Goal: Task Accomplishment & Management: Use online tool/utility

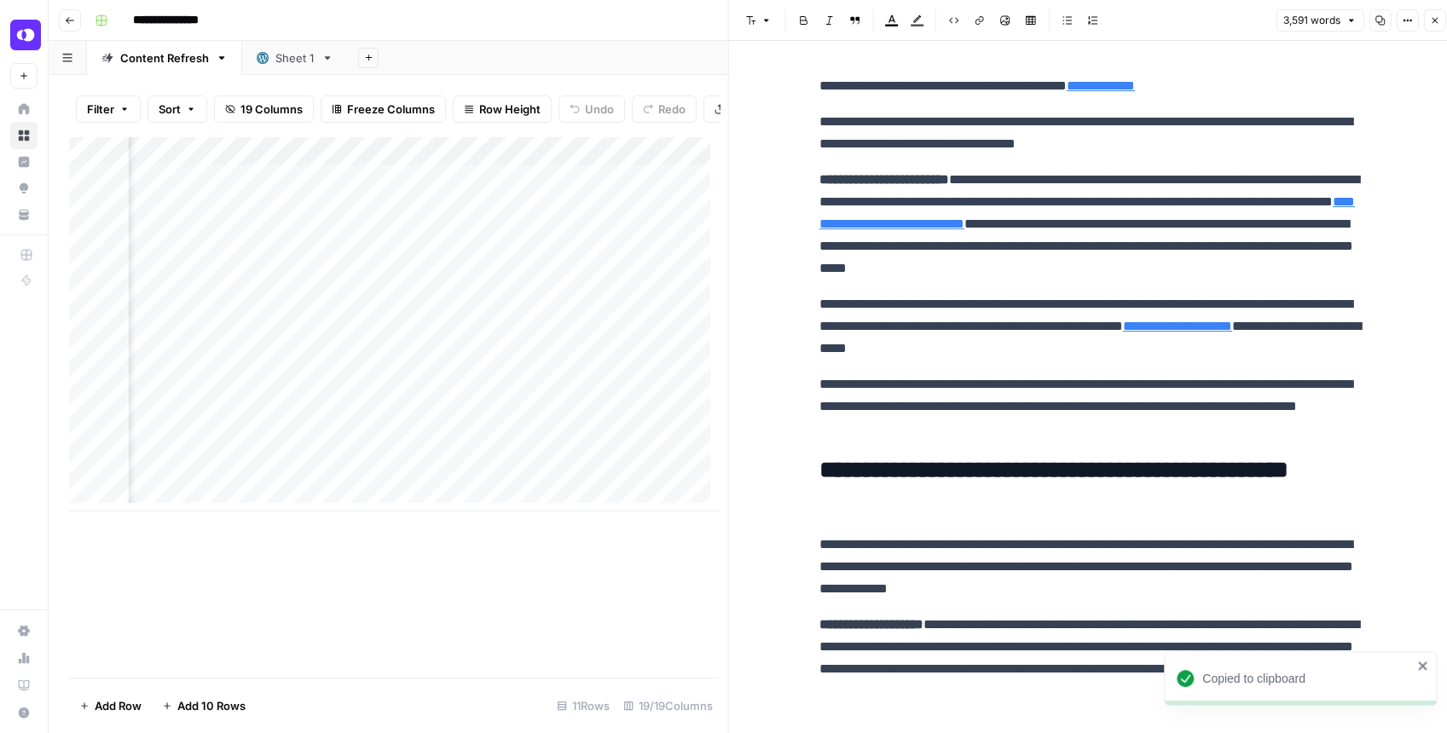
scroll to position [0, 2186]
click at [1427, 24] on button "Close" at bounding box center [1434, 20] width 22 height 22
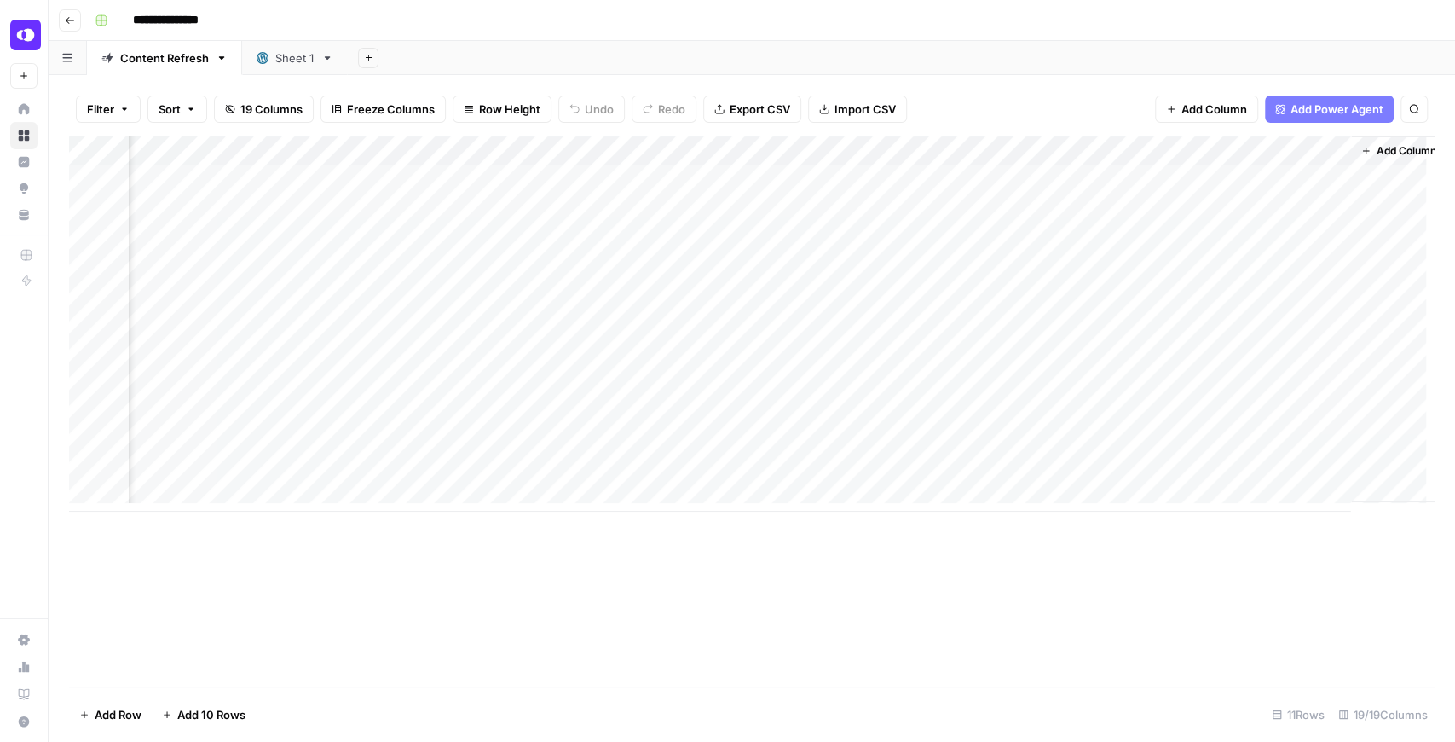
scroll to position [9, 2169]
drag, startPoint x: 1061, startPoint y: 512, endPoint x: 1012, endPoint y: 510, distance: 48.6
click at [1012, 510] on div "Add Column" at bounding box center [752, 411] width 1366 height 550
click at [29, 27] on img "Workspace: OpenPhone" at bounding box center [25, 35] width 31 height 31
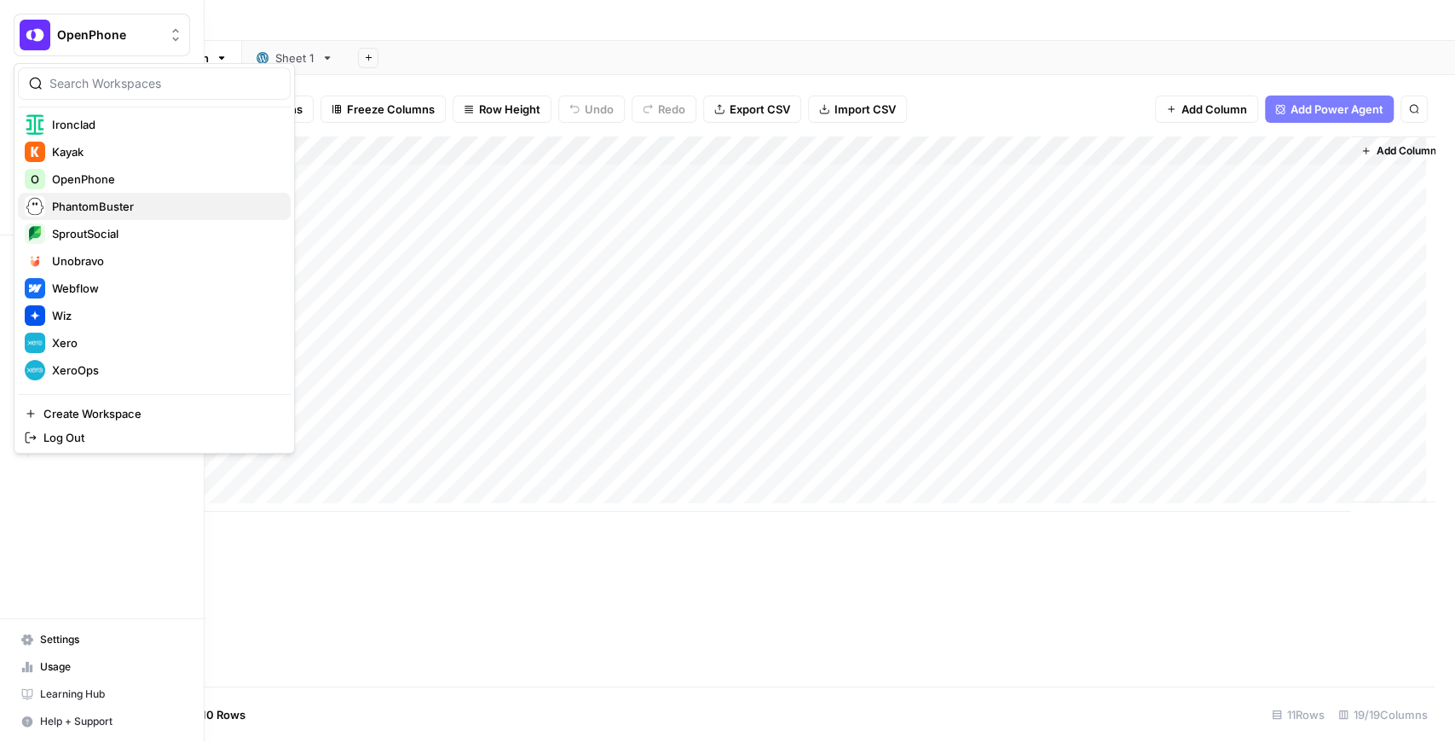
scroll to position [436, 0]
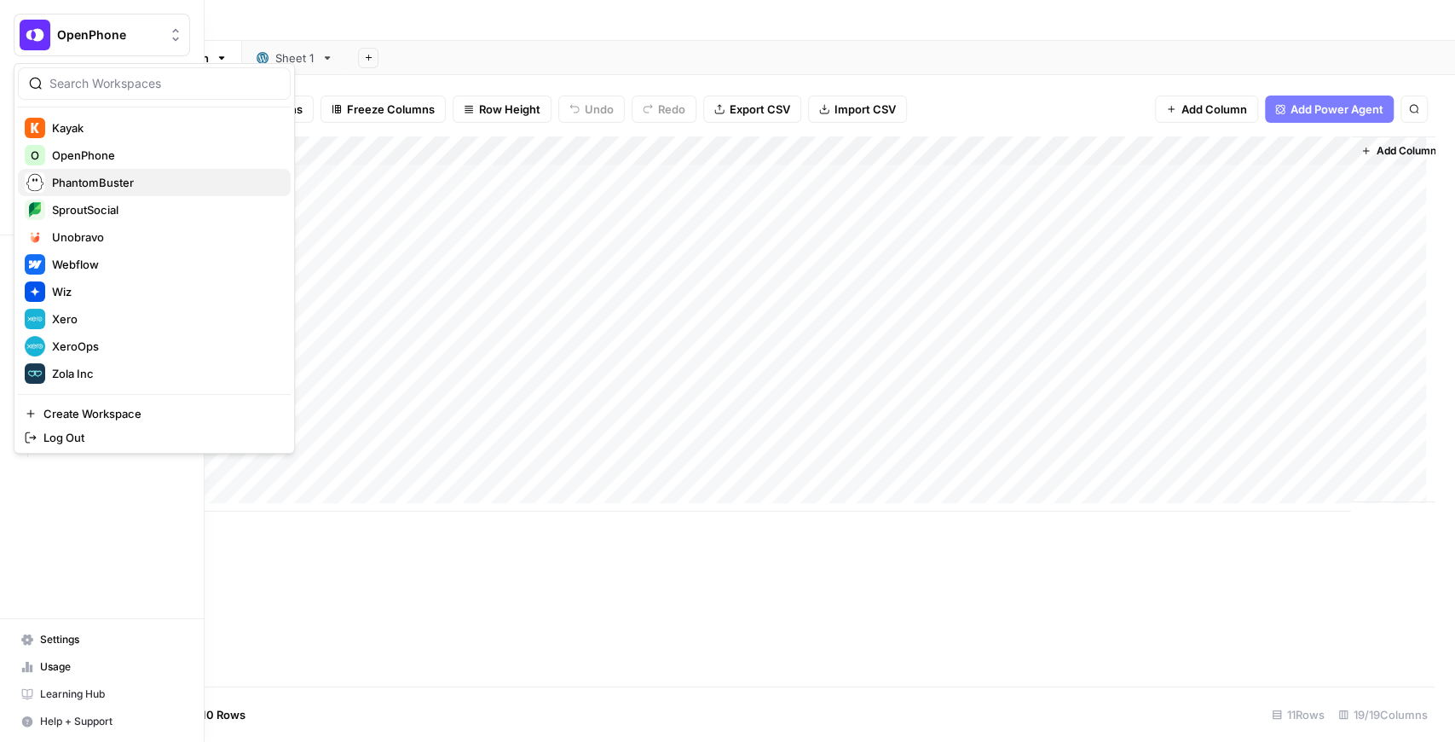
click at [113, 184] on span "PhantomBuster" at bounding box center [164, 182] width 225 height 17
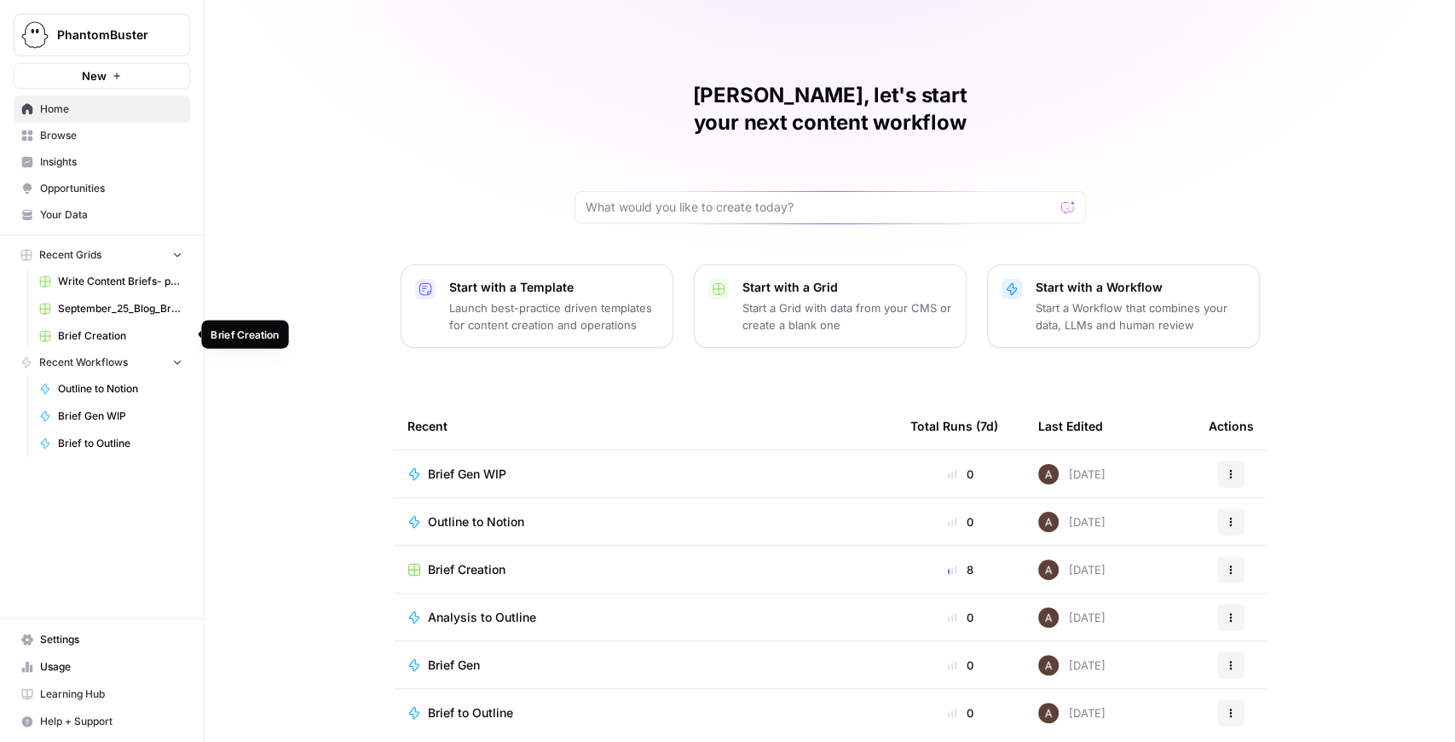
click at [92, 338] on span "Brief Creation" at bounding box center [120, 335] width 124 height 15
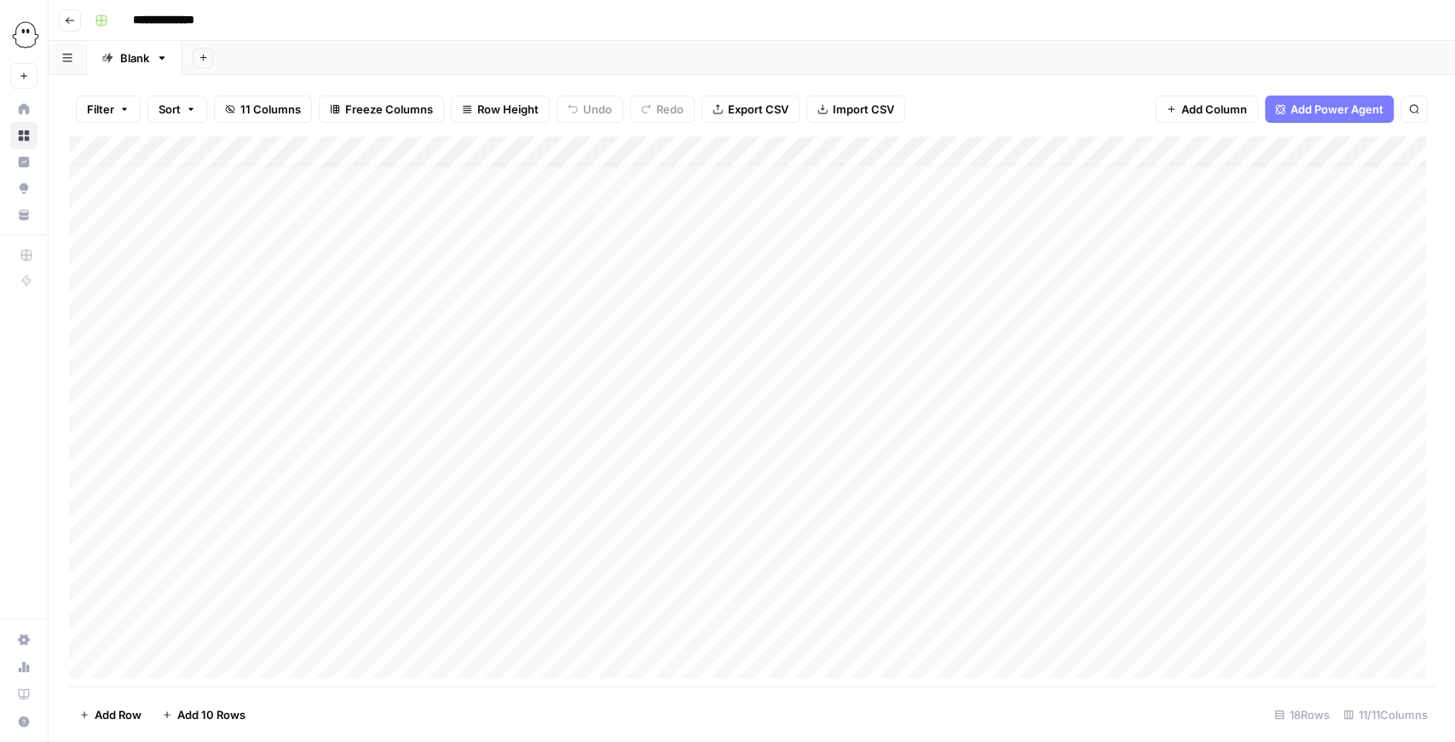
scroll to position [36, 0]
click at [181, 660] on div "Add Column" at bounding box center [752, 411] width 1366 height 550
drag, startPoint x: 276, startPoint y: 605, endPoint x: 594, endPoint y: 616, distance: 318.2
click at [594, 616] on div "Add Column" at bounding box center [752, 411] width 1366 height 550
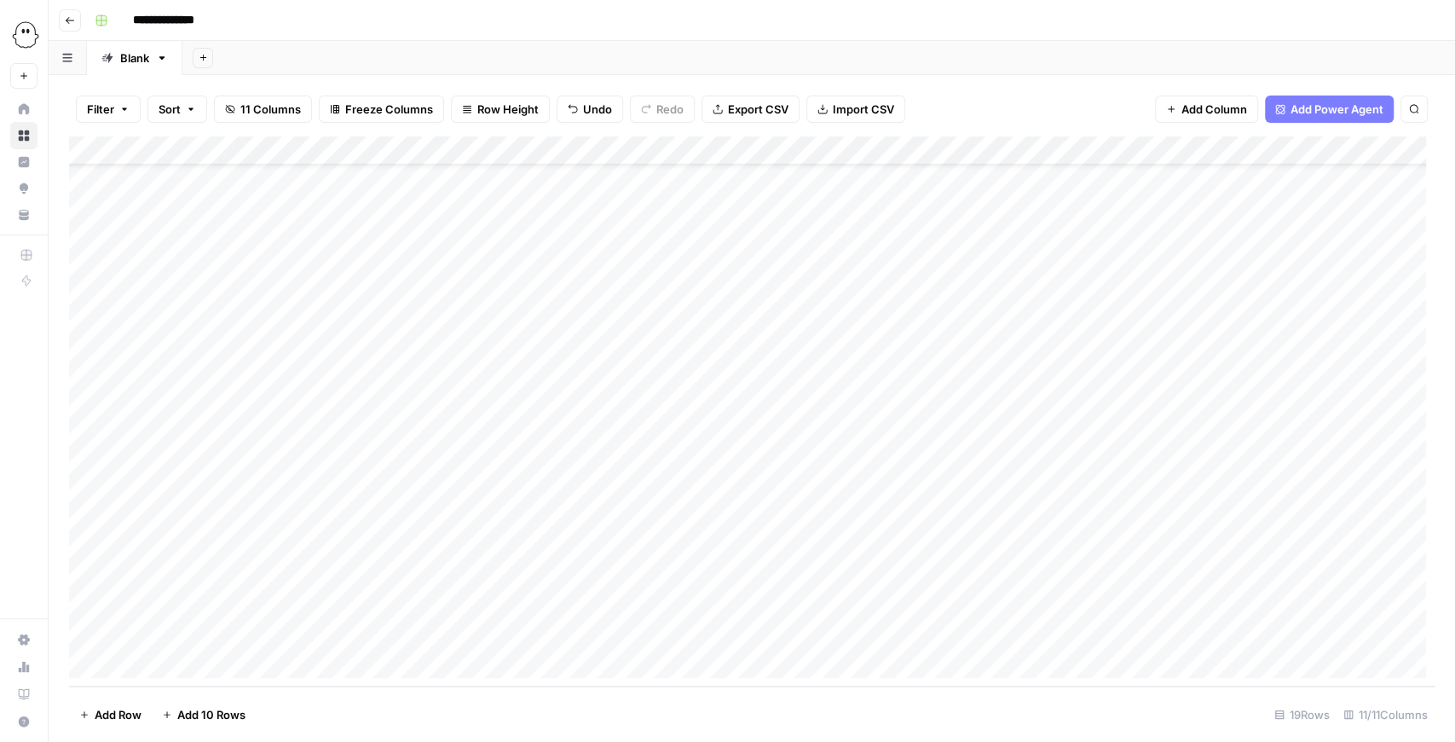
click at [286, 638] on div "Add Column" at bounding box center [752, 411] width 1366 height 550
click at [1124, 607] on div "Add Column" at bounding box center [752, 411] width 1366 height 550
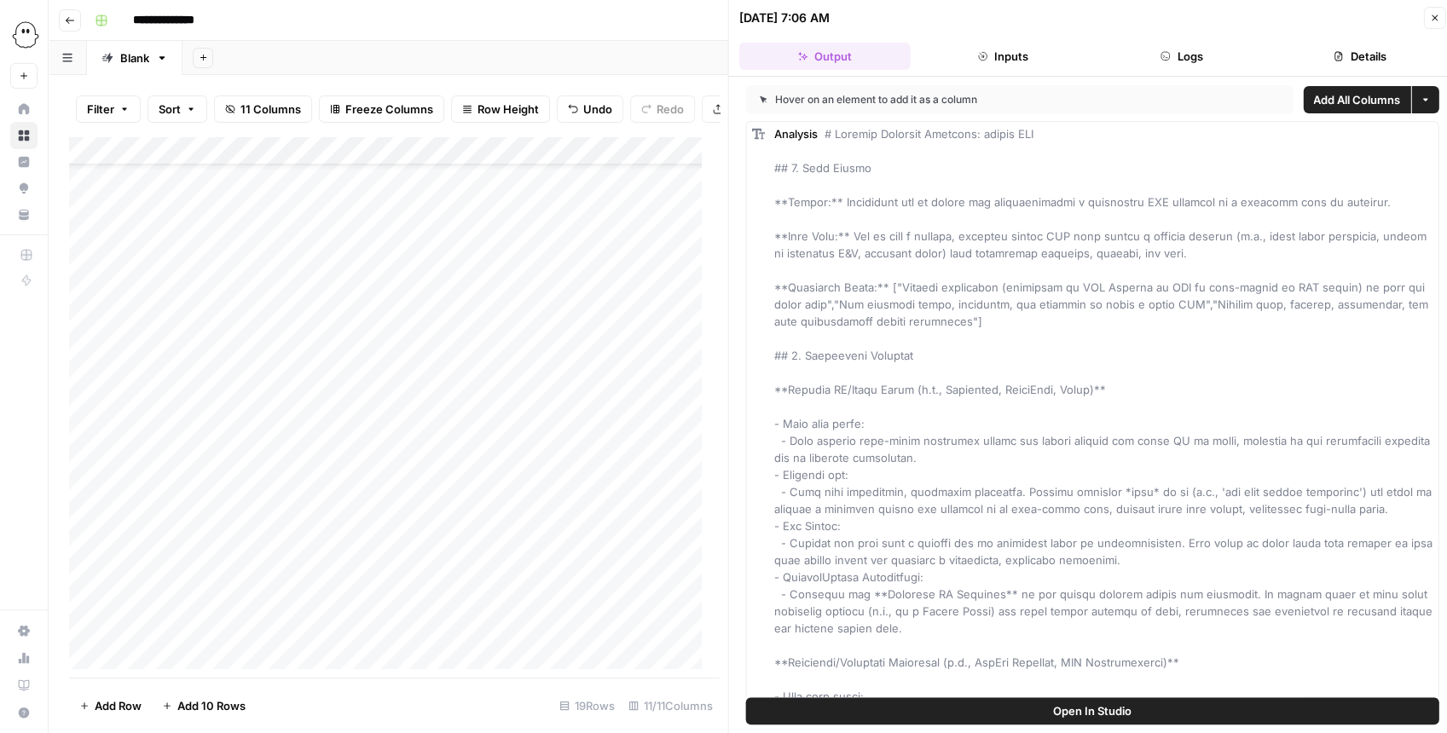
click at [1136, 720] on button "Open In Studio" at bounding box center [1092, 710] width 693 height 27
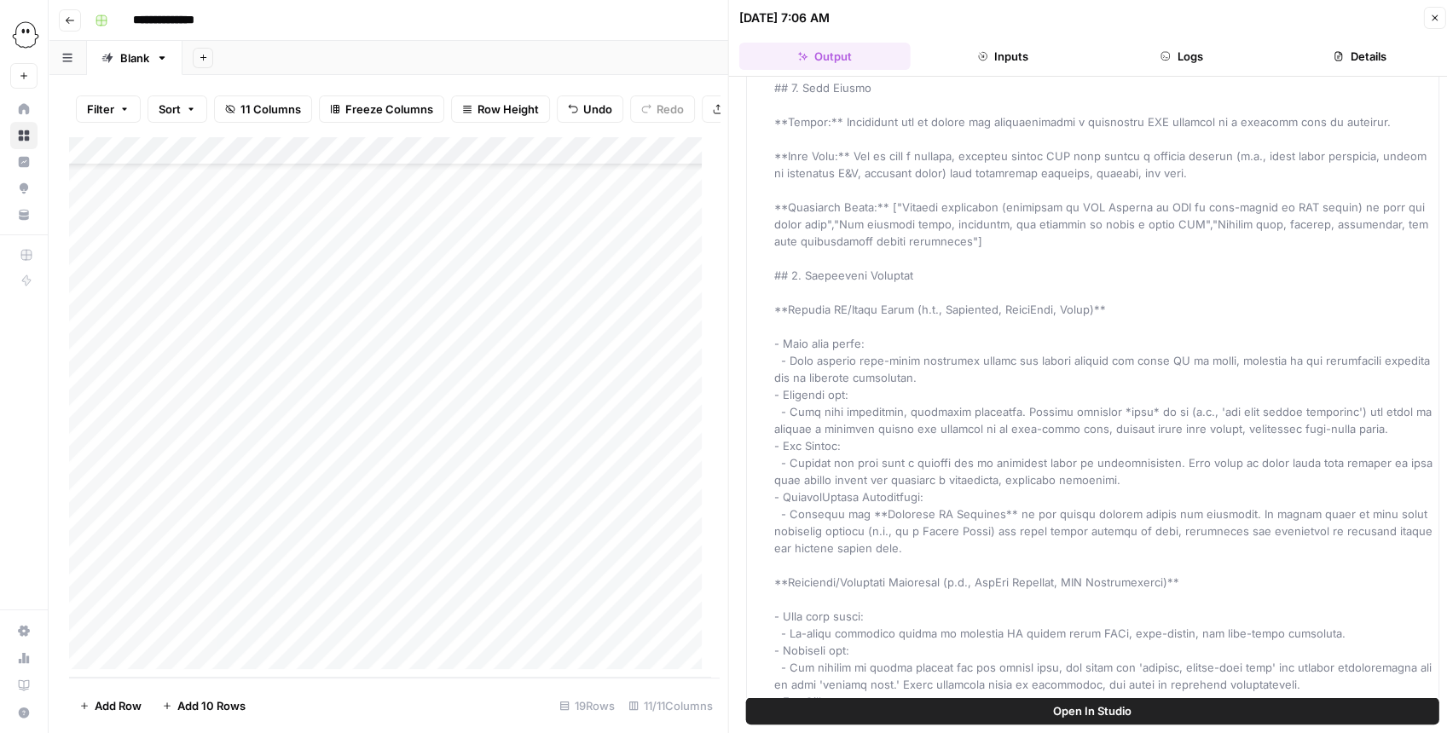
scroll to position [113, 0]
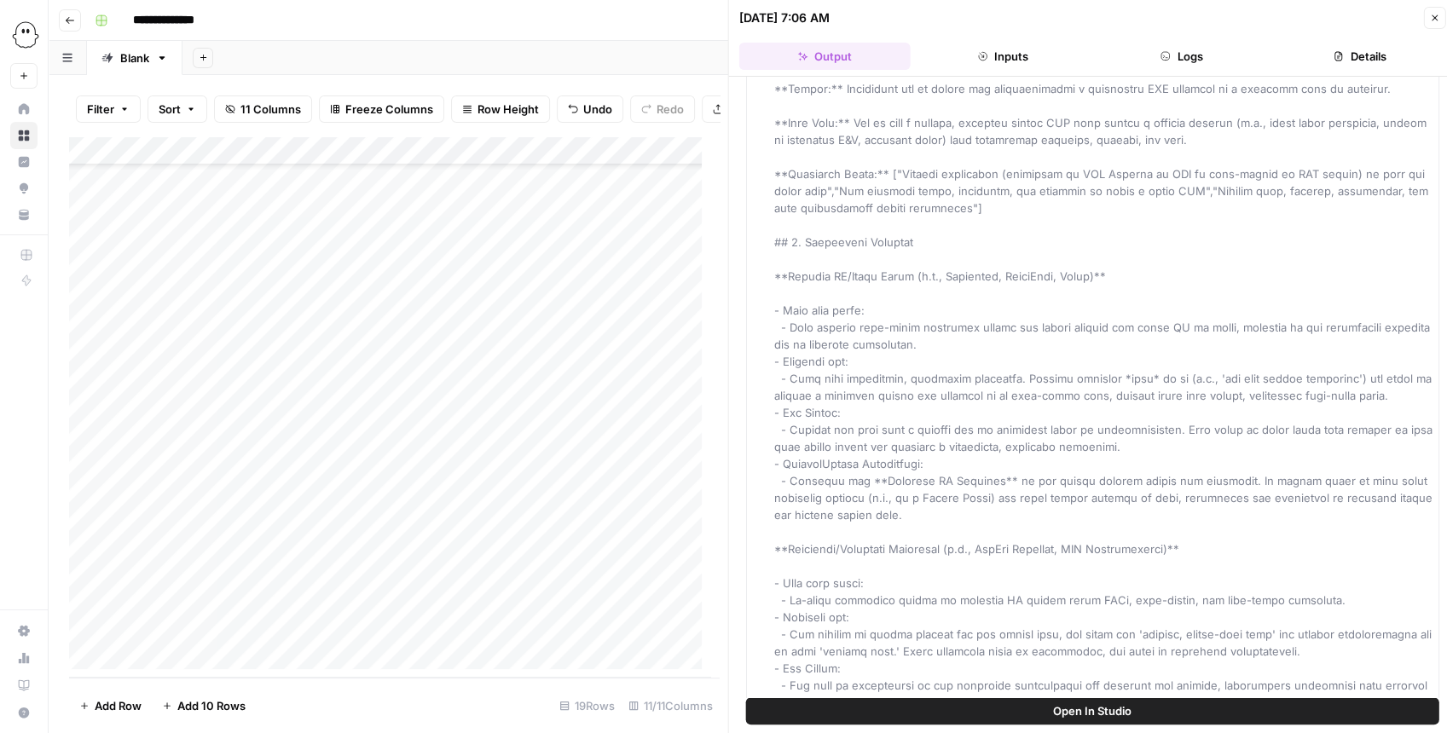
click at [1430, 20] on icon "button" at bounding box center [1434, 18] width 10 height 10
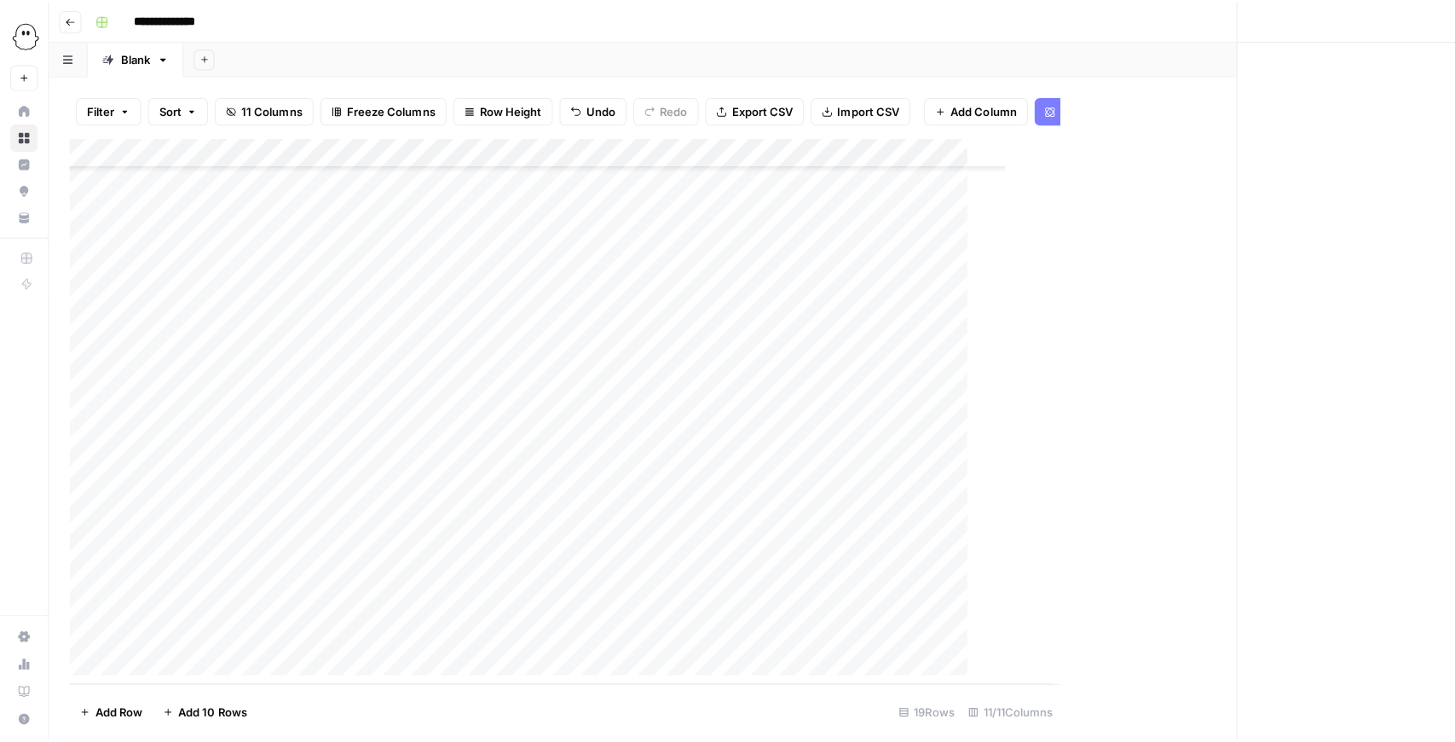
scroll to position [65, 0]
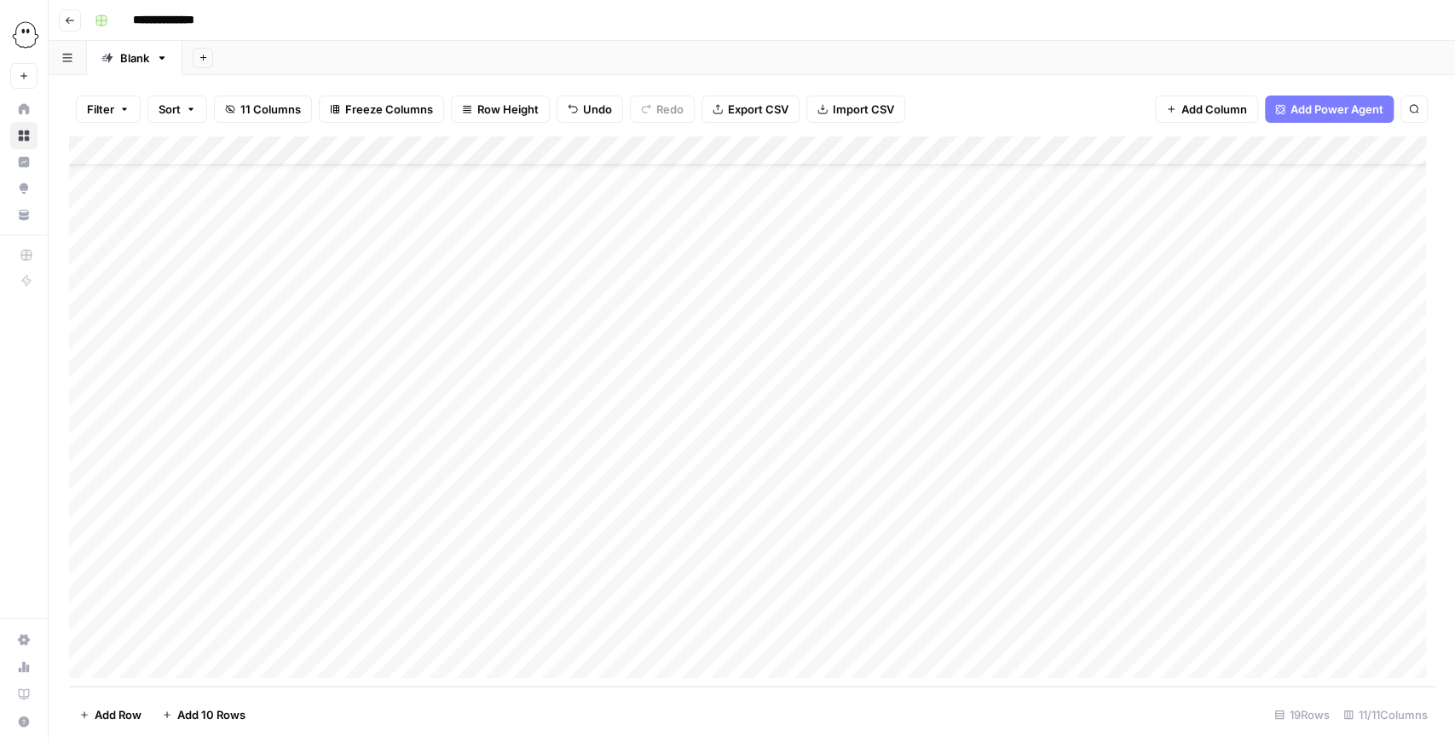
click at [1015, 629] on div "Add Column" at bounding box center [752, 411] width 1366 height 550
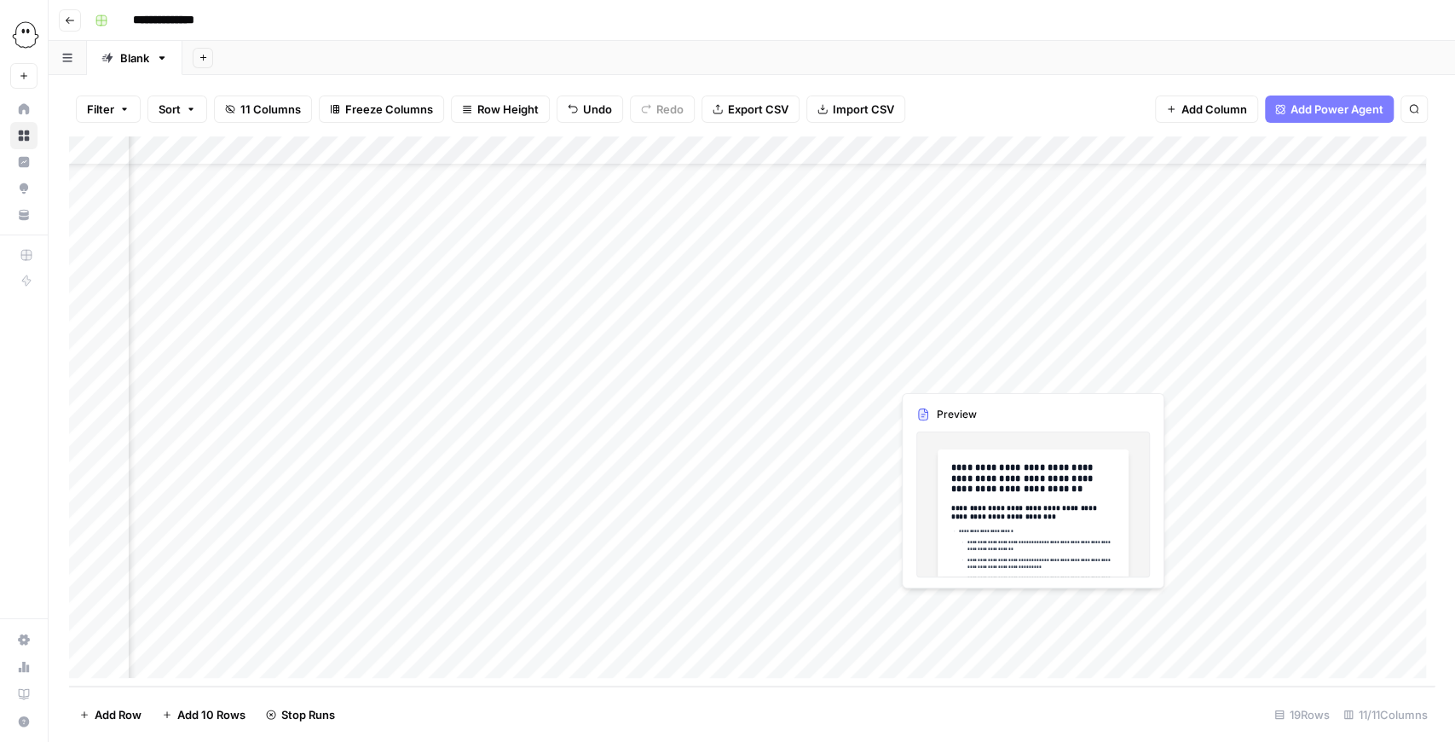
click at [1024, 606] on div "Add Column" at bounding box center [752, 411] width 1366 height 550
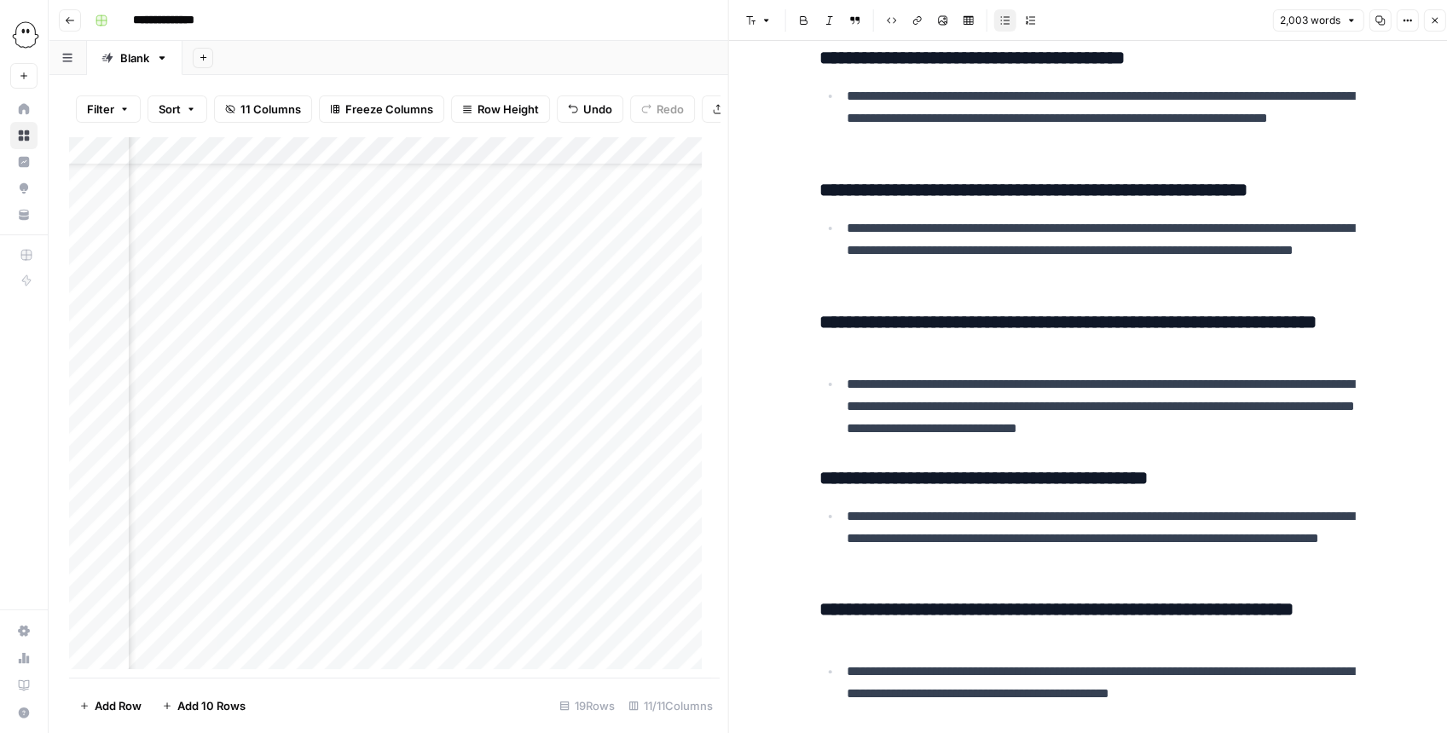
scroll to position [8825, 0]
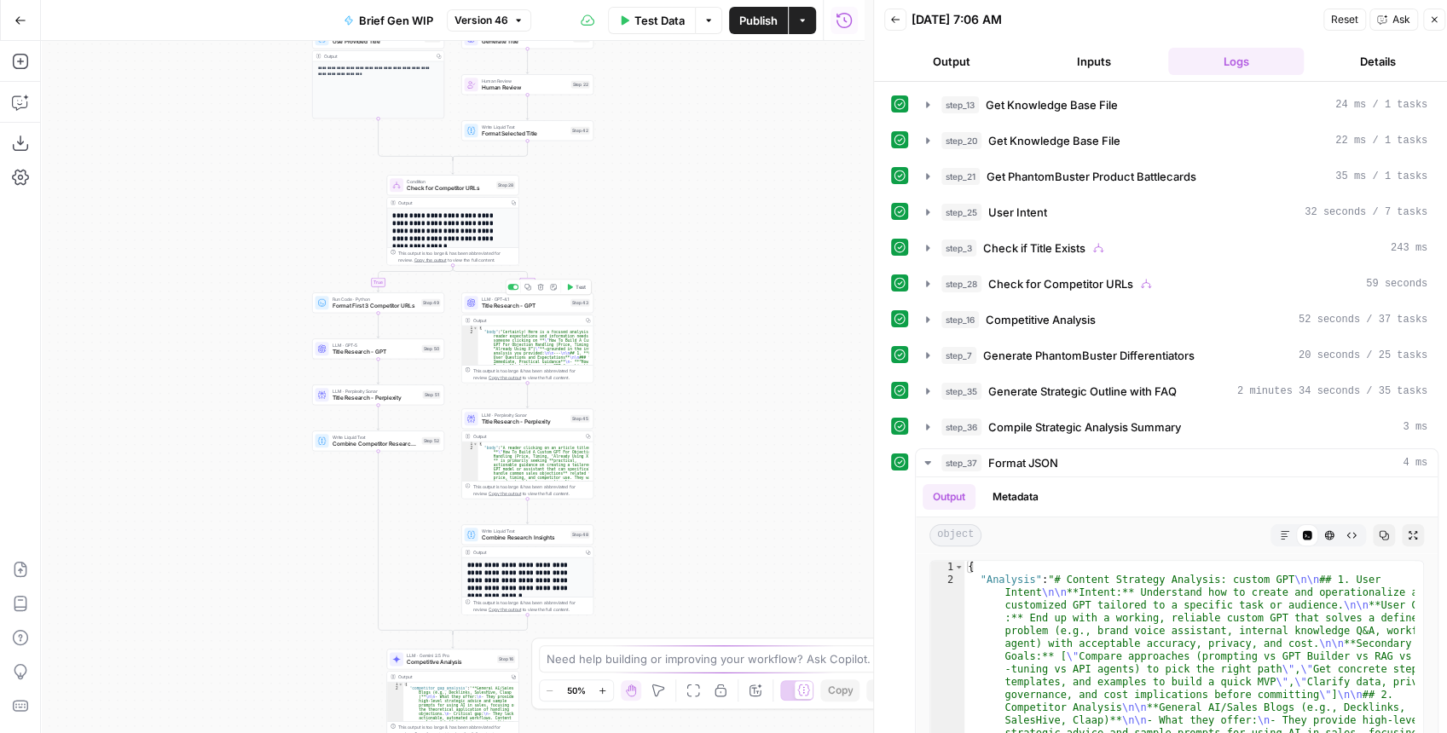
click at [544, 309] on span "Title Research - GPT" at bounding box center [525, 306] width 86 height 9
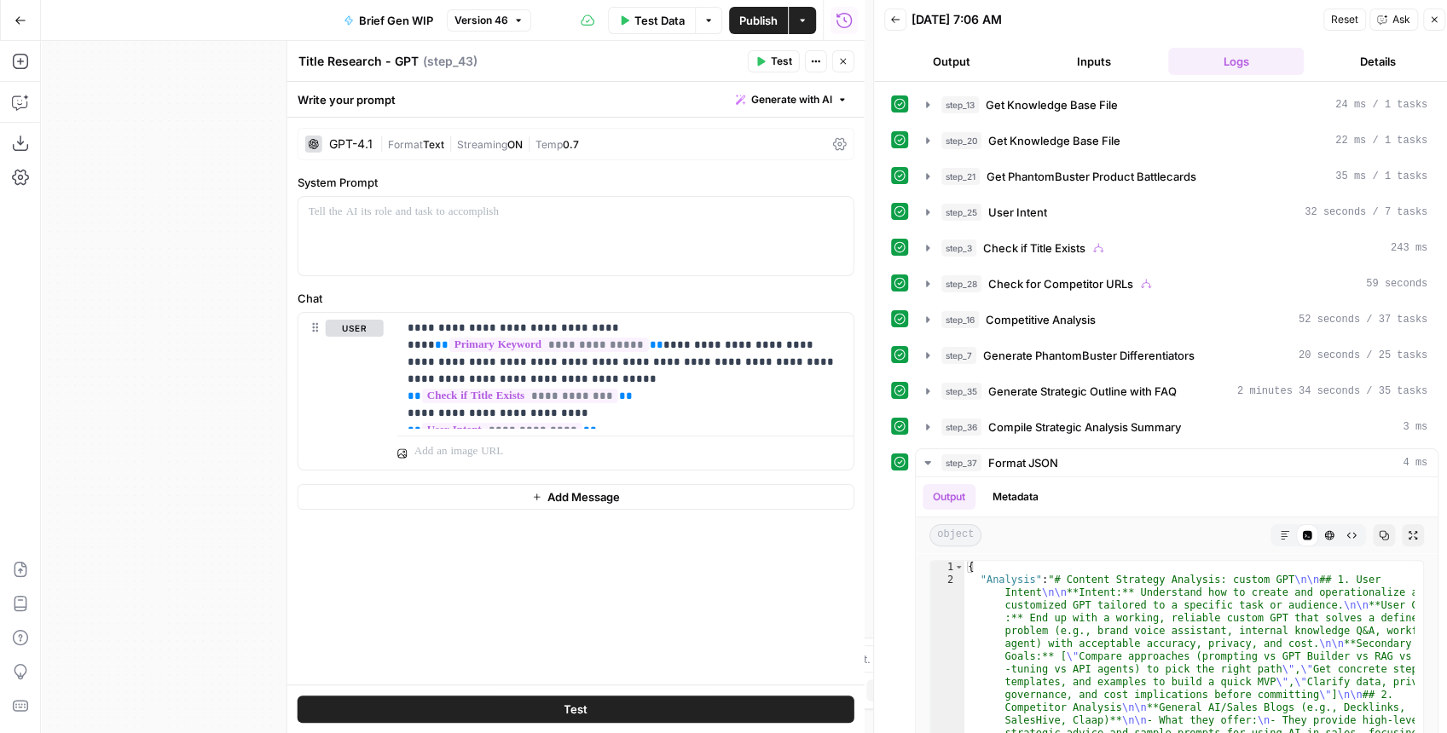
click at [851, 73] on header "Title Research - GPT Title Research - GPT ( step_43 ) Test Actions Close" at bounding box center [575, 61] width 577 height 41
click at [847, 67] on button "Close" at bounding box center [843, 61] width 22 height 22
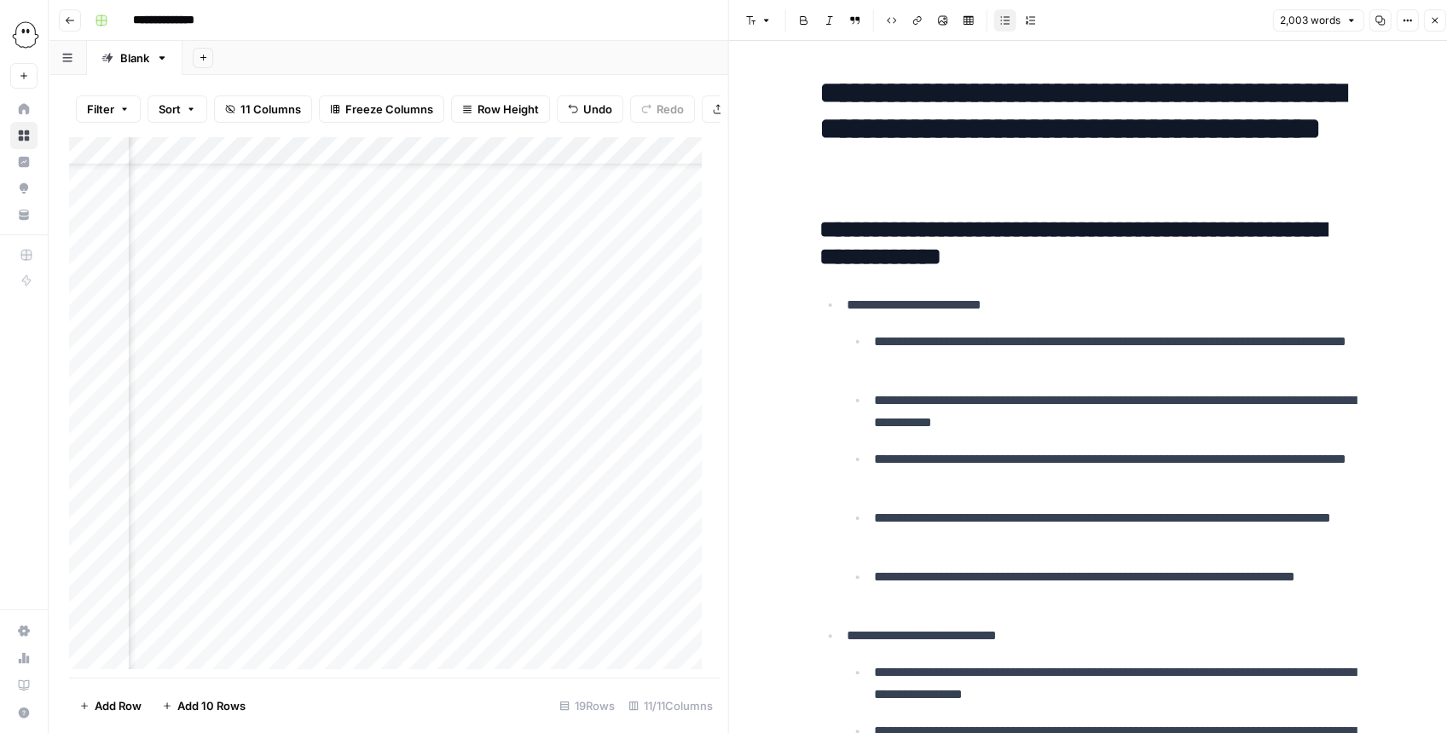
scroll to position [8825, 0]
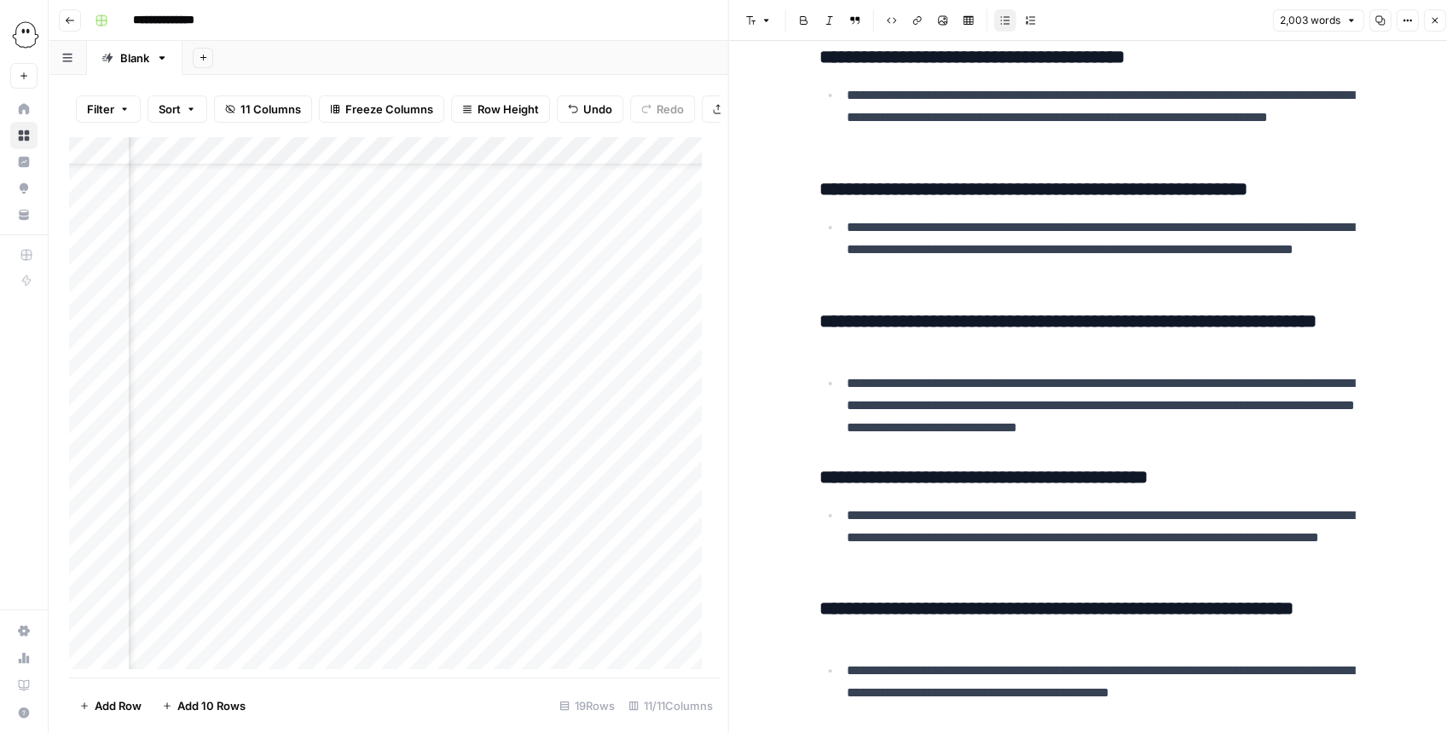
click at [1431, 27] on button "Close" at bounding box center [1434, 20] width 22 height 22
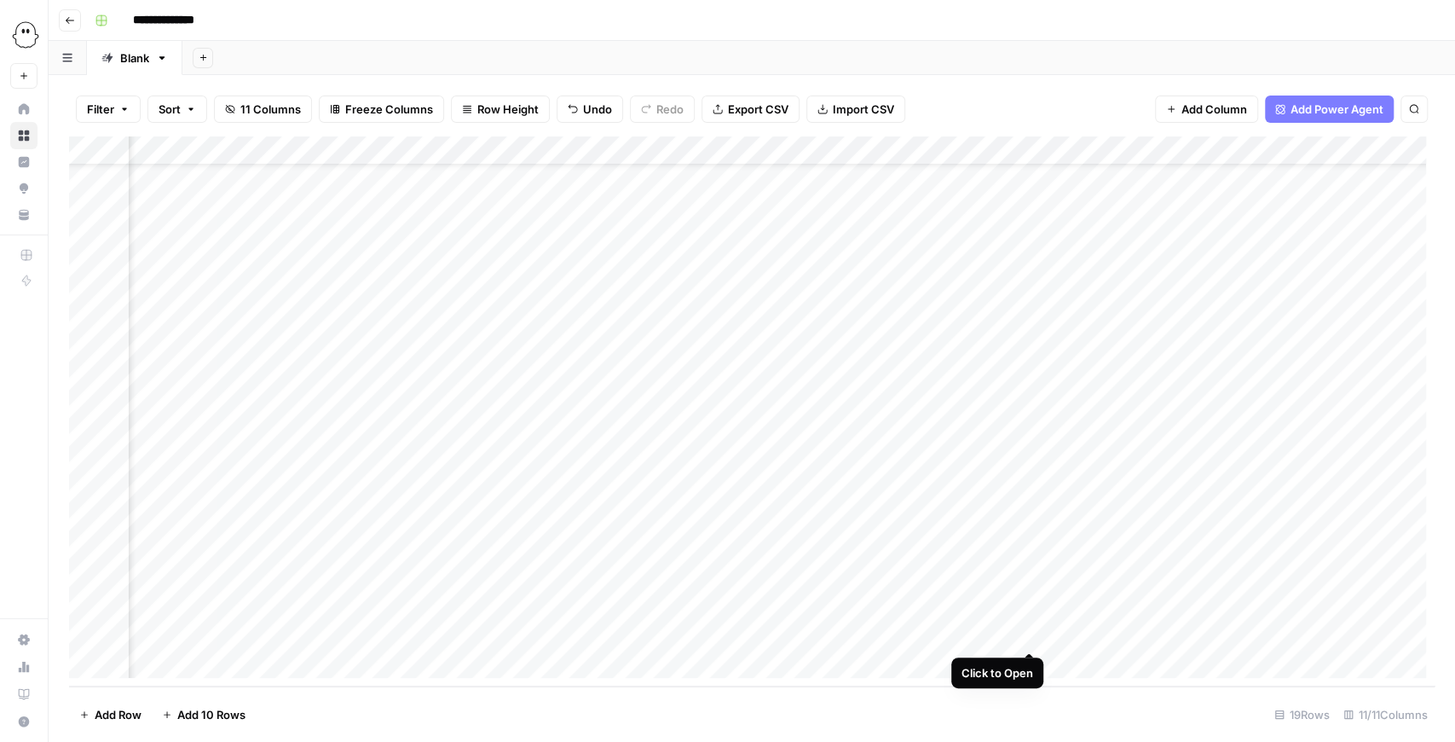
click at [1032, 629] on div "Add Column" at bounding box center [752, 411] width 1366 height 550
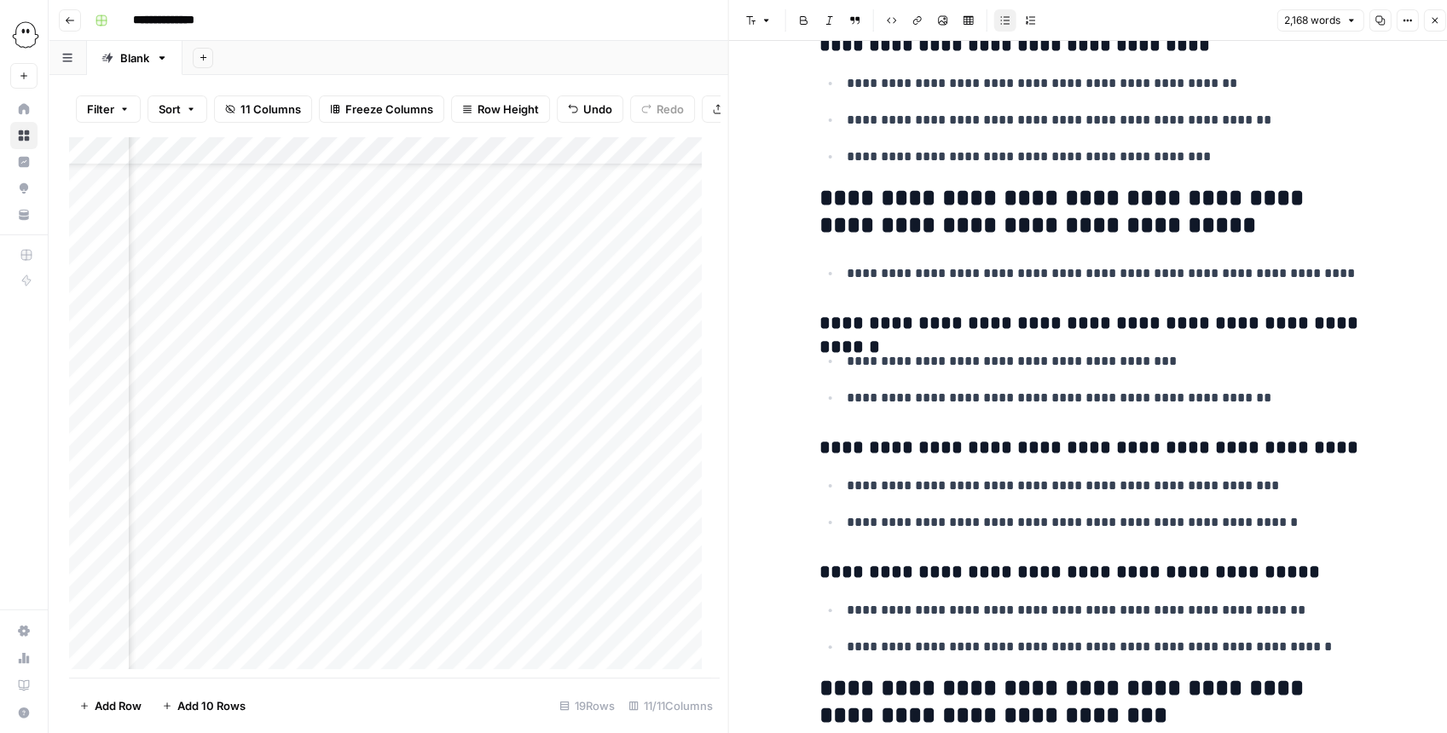
scroll to position [4604, 0]
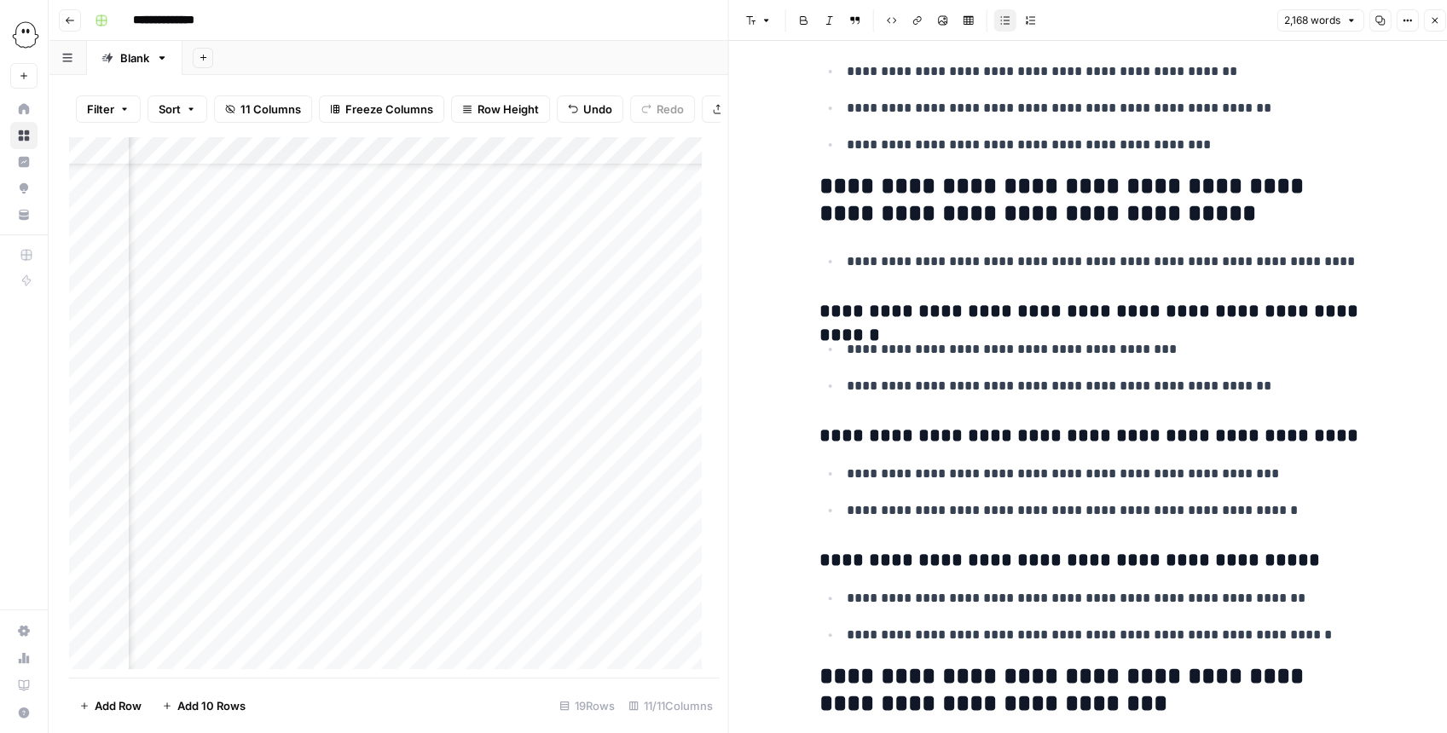
click at [1436, 20] on icon "button" at bounding box center [1434, 20] width 10 height 10
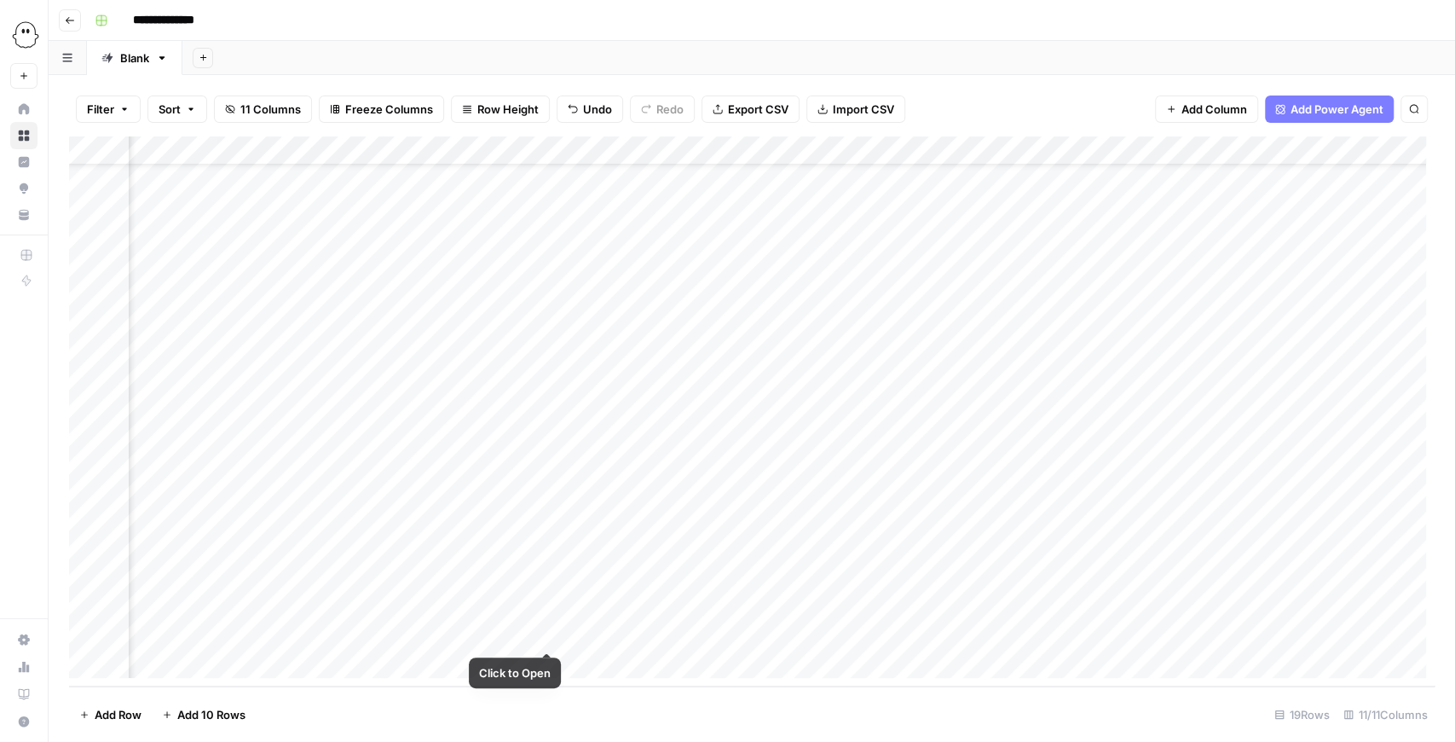
click at [542, 634] on div "Add Column" at bounding box center [752, 411] width 1366 height 550
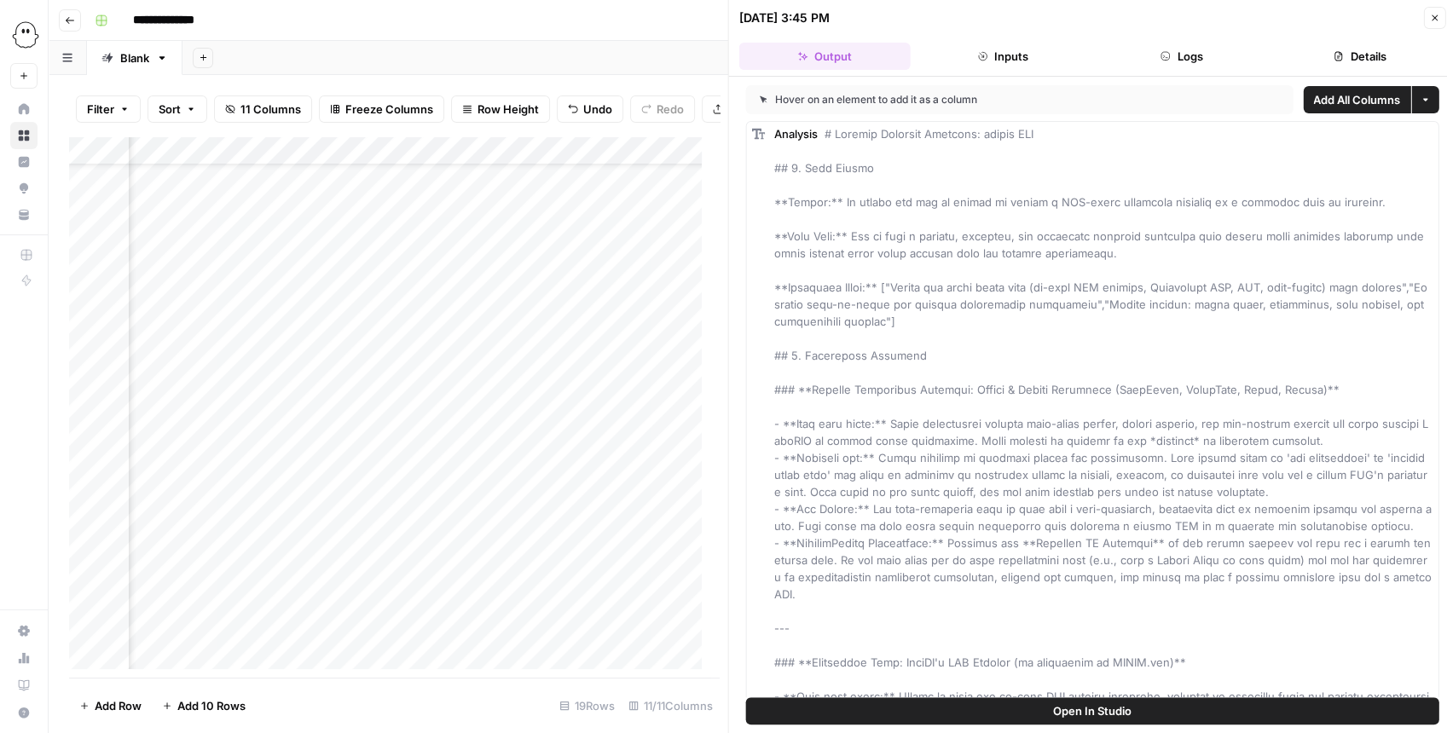
click at [1153, 716] on button "Open In Studio" at bounding box center [1092, 710] width 693 height 27
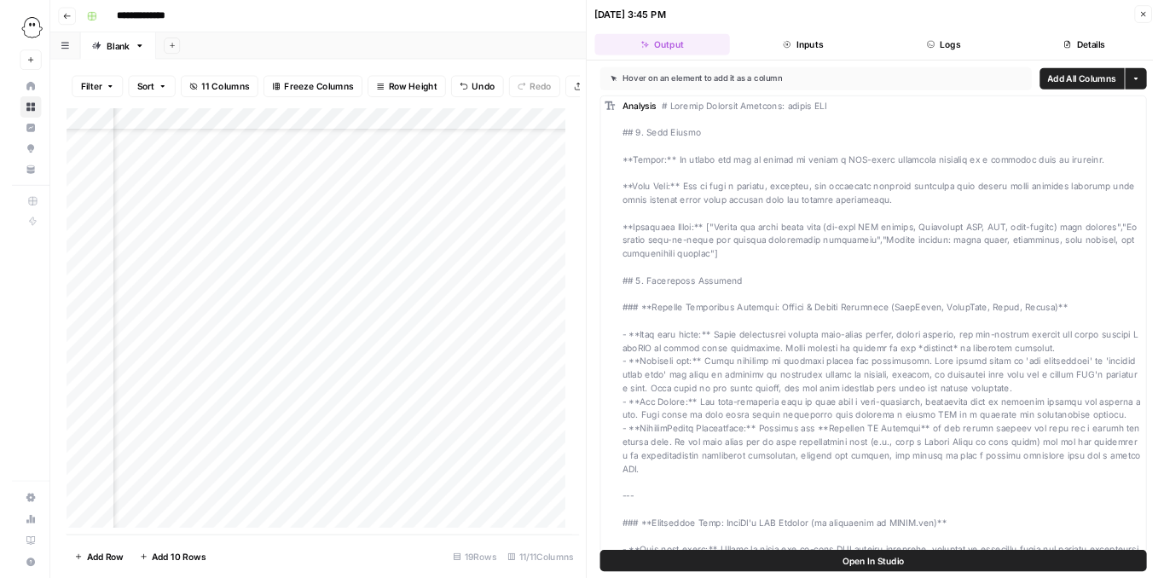
scroll to position [73, 581]
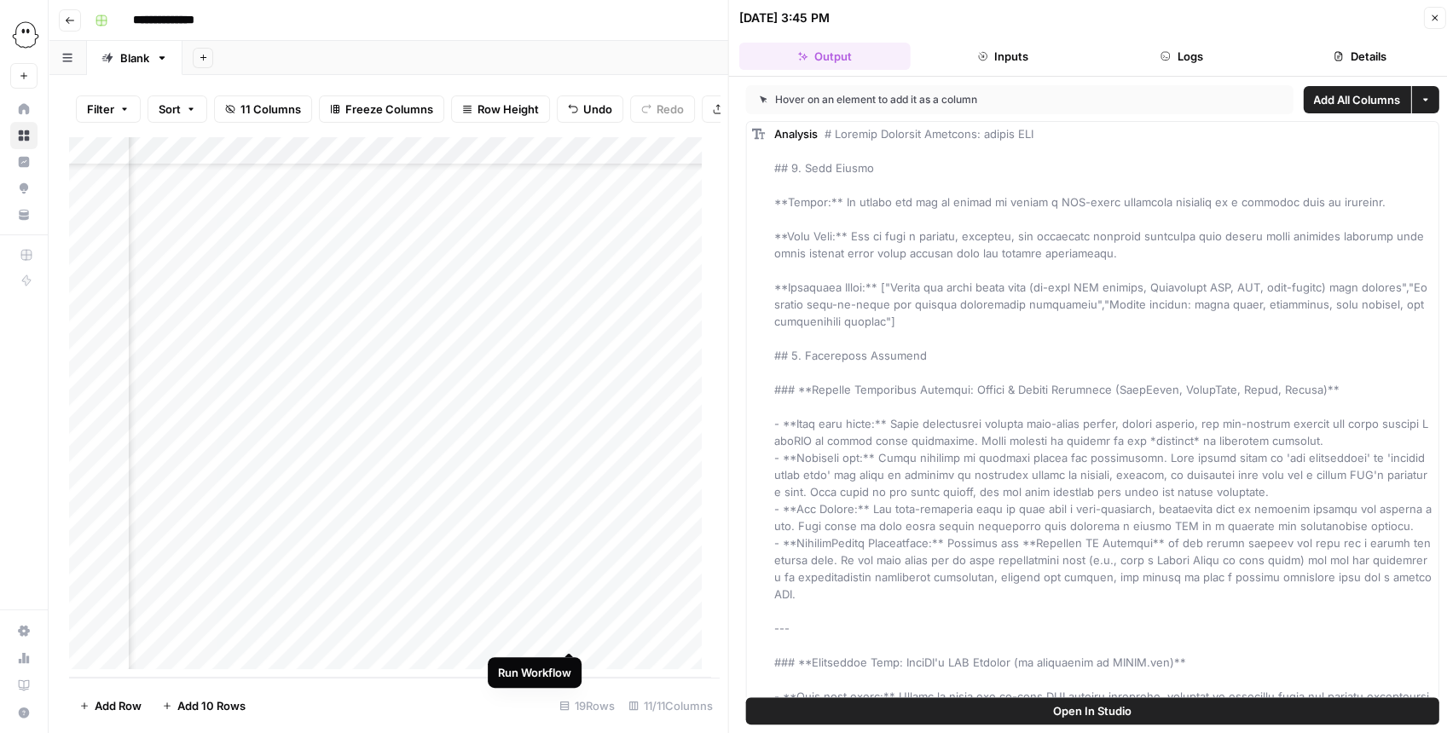
click at [572, 636] on div "Add Column" at bounding box center [389, 406] width 641 height 541
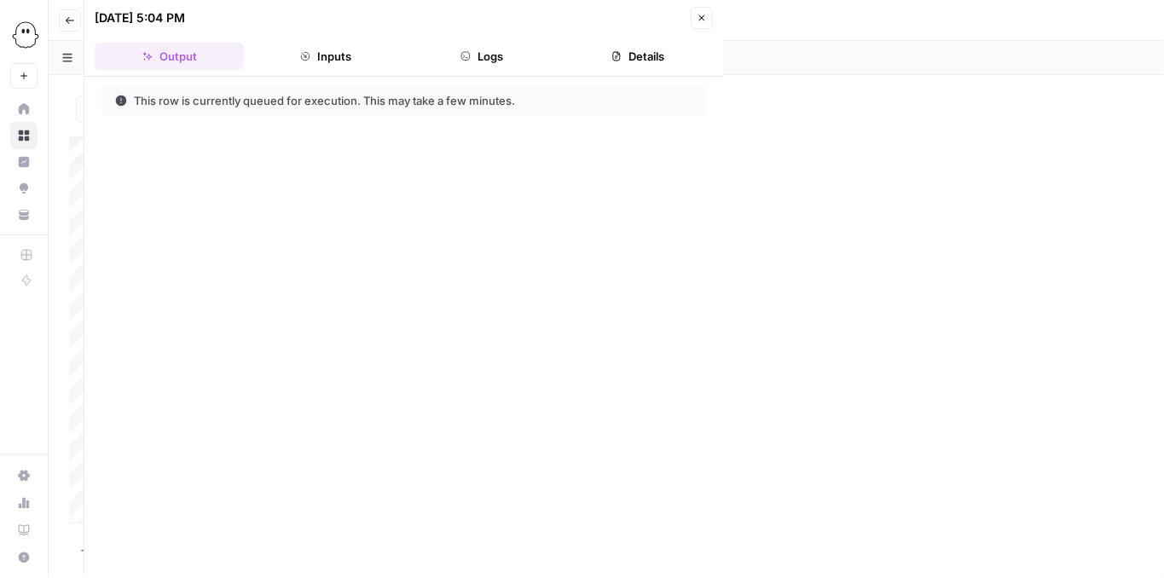
scroll to position [73, 581]
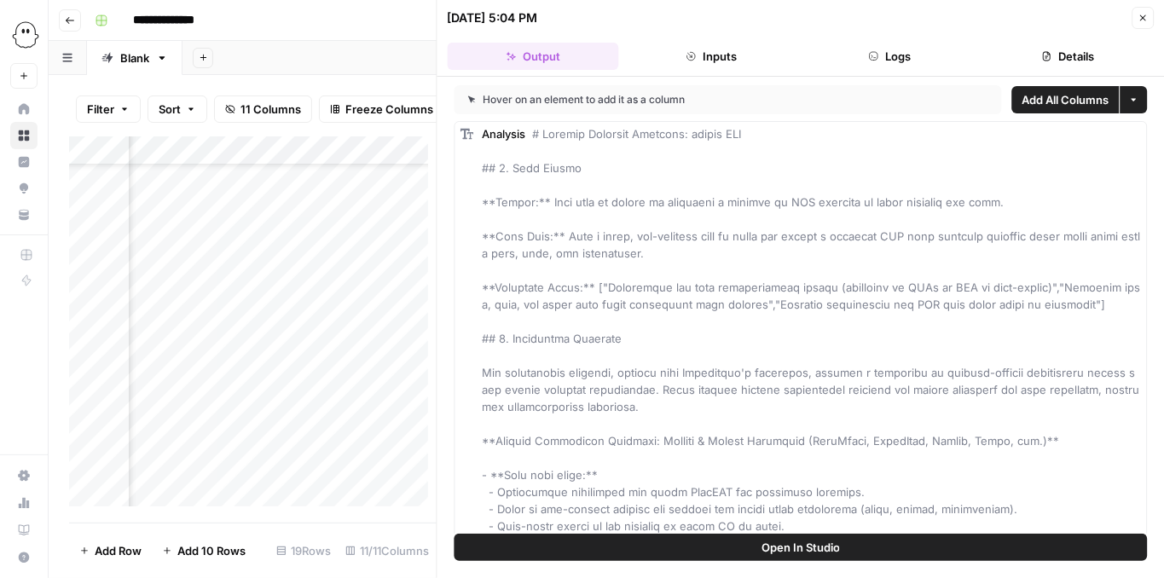
click at [1136, 22] on button "Close" at bounding box center [1142, 18] width 22 height 22
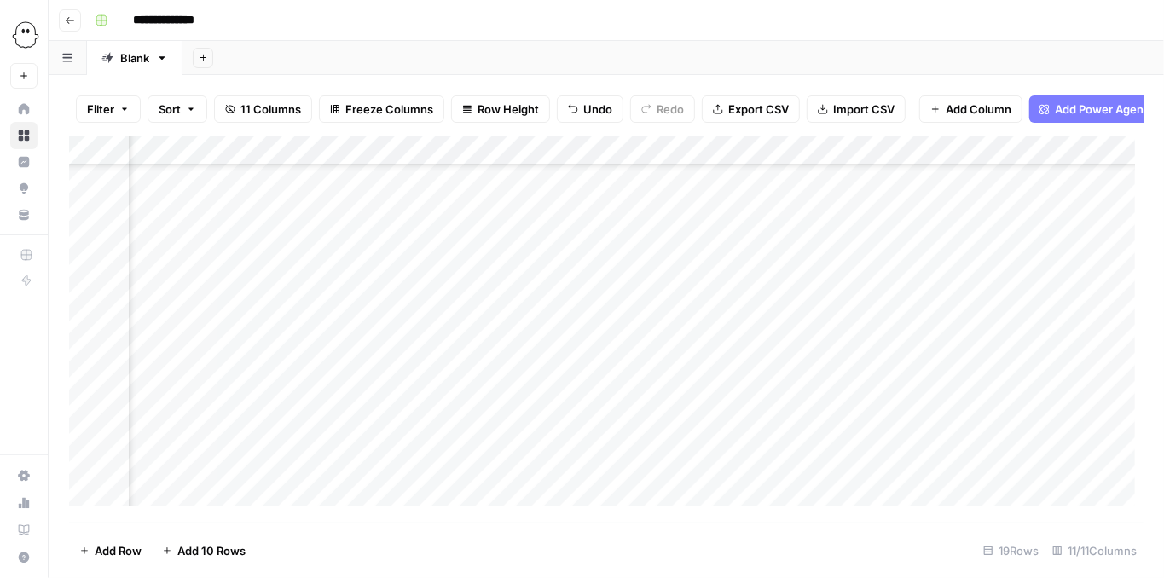
scroll to position [237, 581]
click at [546, 473] on div "Add Column" at bounding box center [606, 325] width 1074 height 379
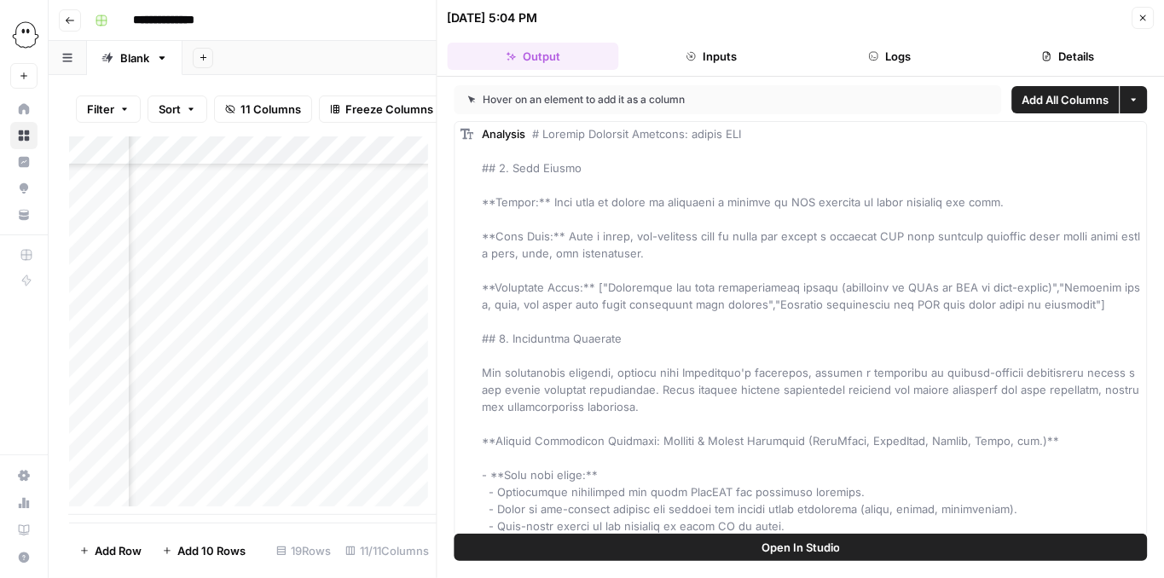
click at [1067, 52] on button "Details" at bounding box center [1067, 56] width 171 height 27
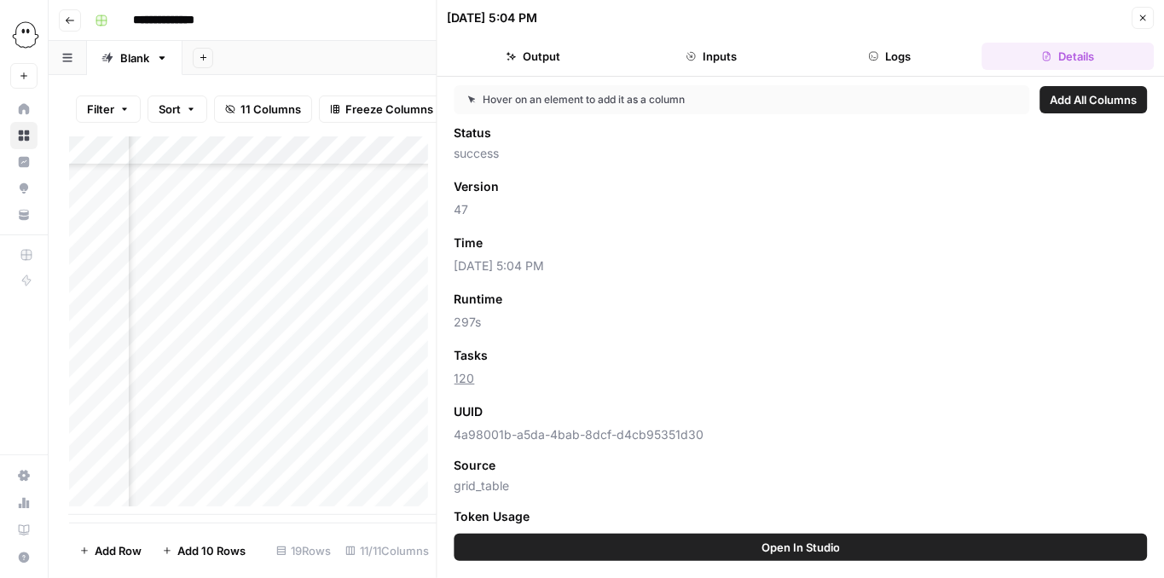
click at [730, 61] on button "Inputs" at bounding box center [711, 56] width 171 height 27
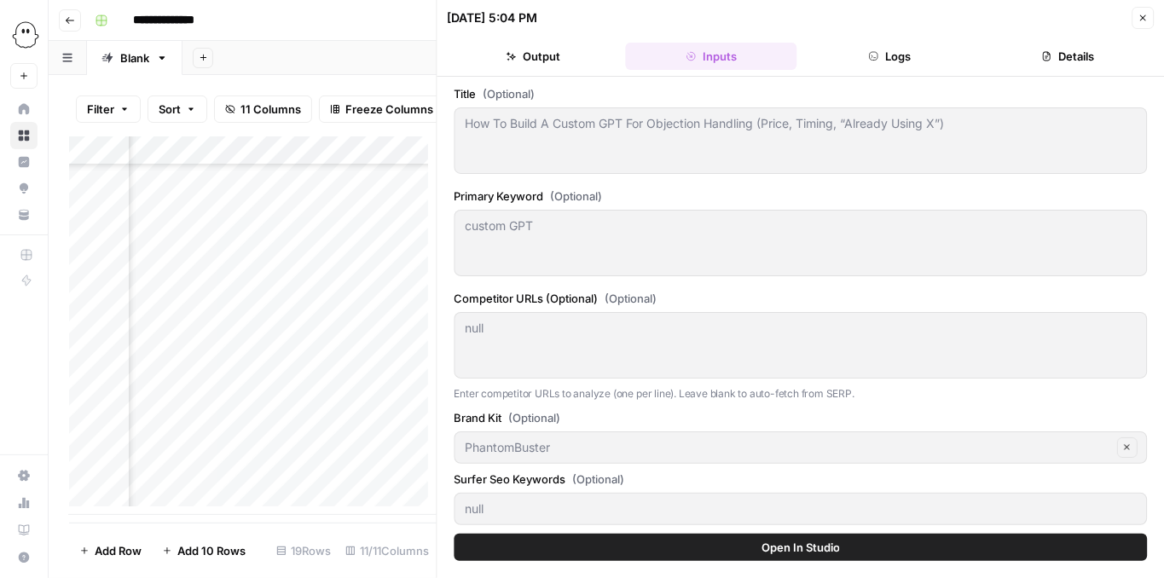
click at [556, 66] on button "Output" at bounding box center [533, 56] width 171 height 27
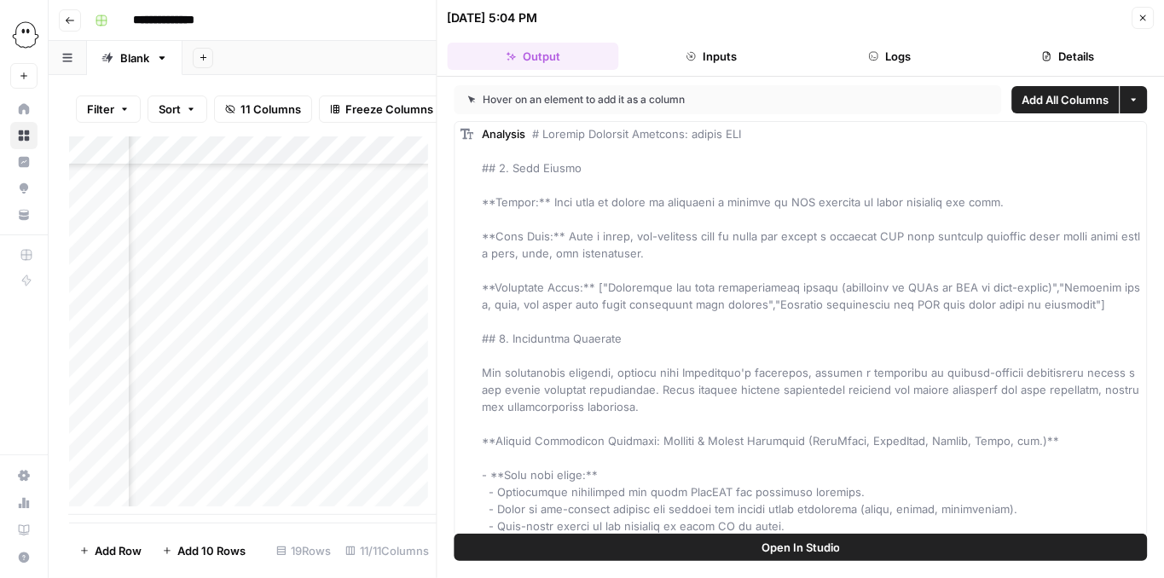
click at [1143, 20] on icon "button" at bounding box center [1142, 18] width 10 height 10
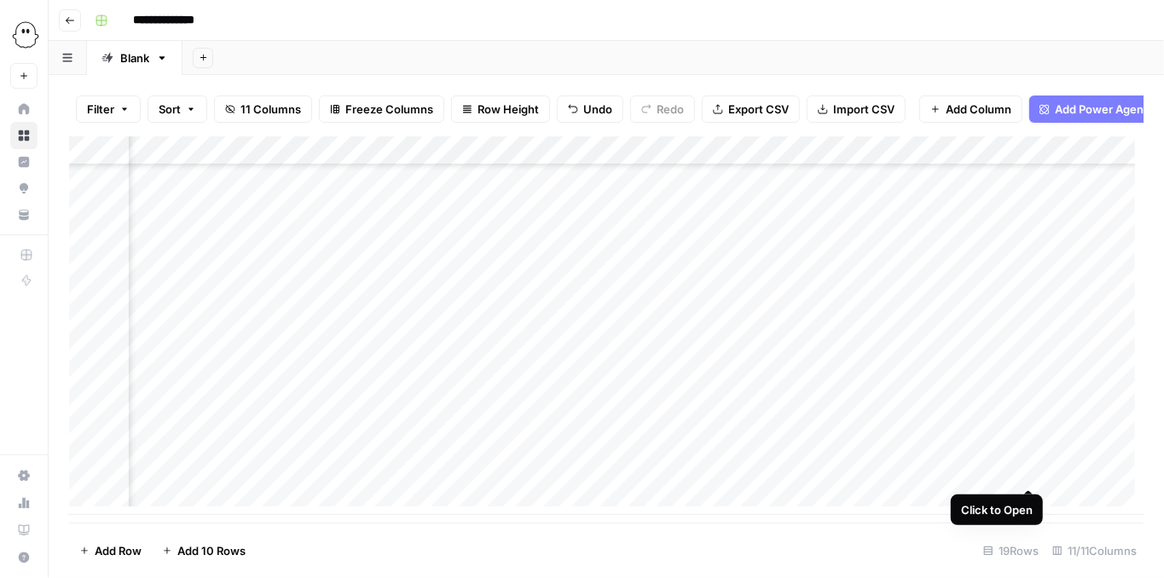
click at [1029, 472] on div "Add Column" at bounding box center [606, 325] width 1074 height 379
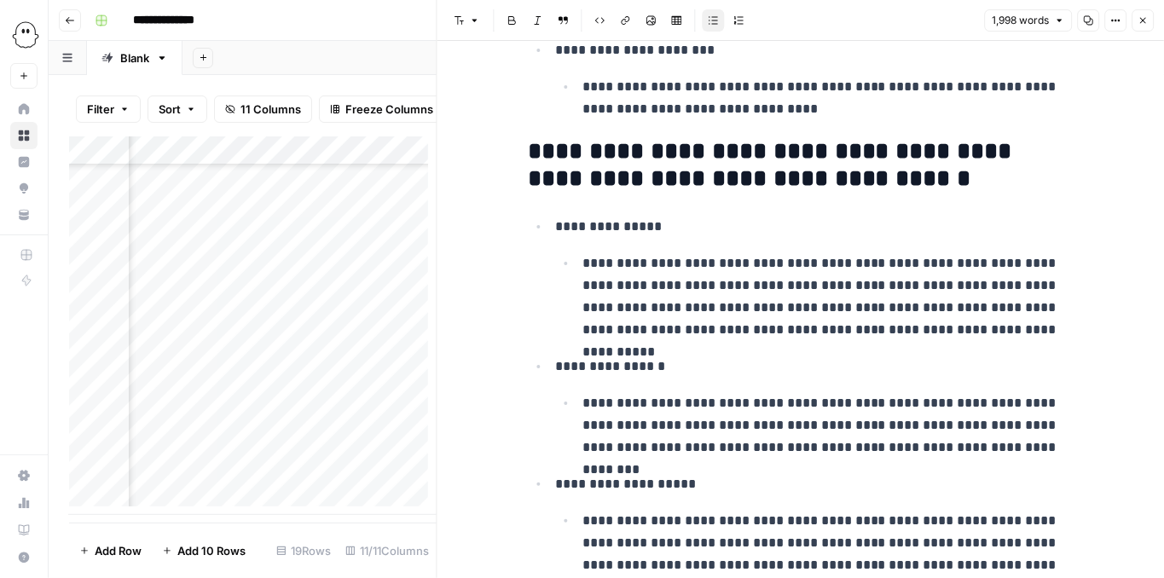
scroll to position [5627, 0]
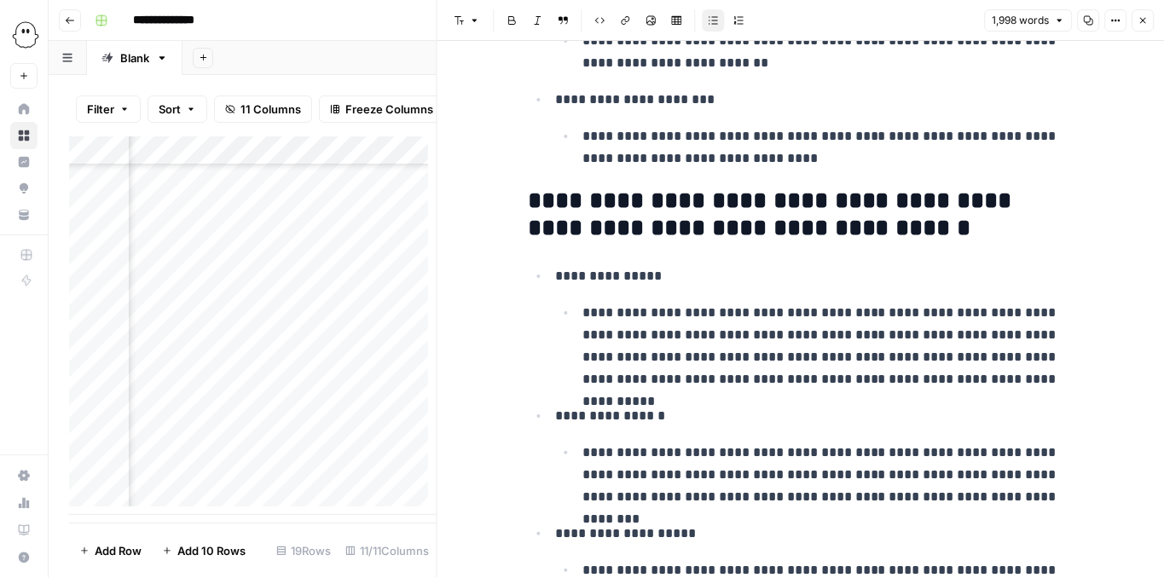
click at [1142, 26] on button "Close" at bounding box center [1142, 20] width 22 height 22
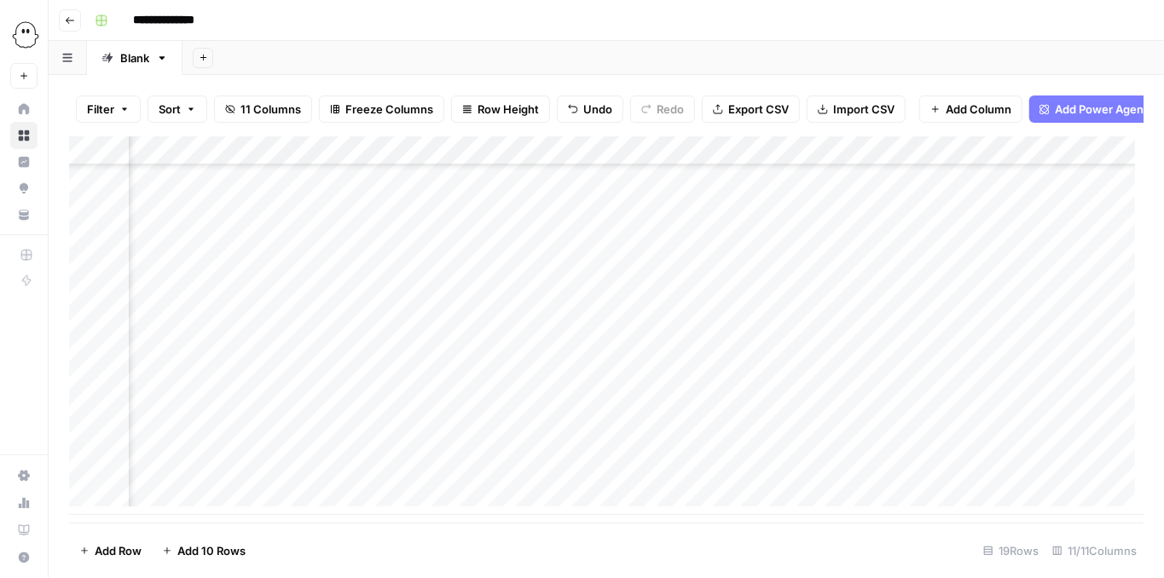
click at [1026, 446] on div "Add Column" at bounding box center [606, 325] width 1074 height 379
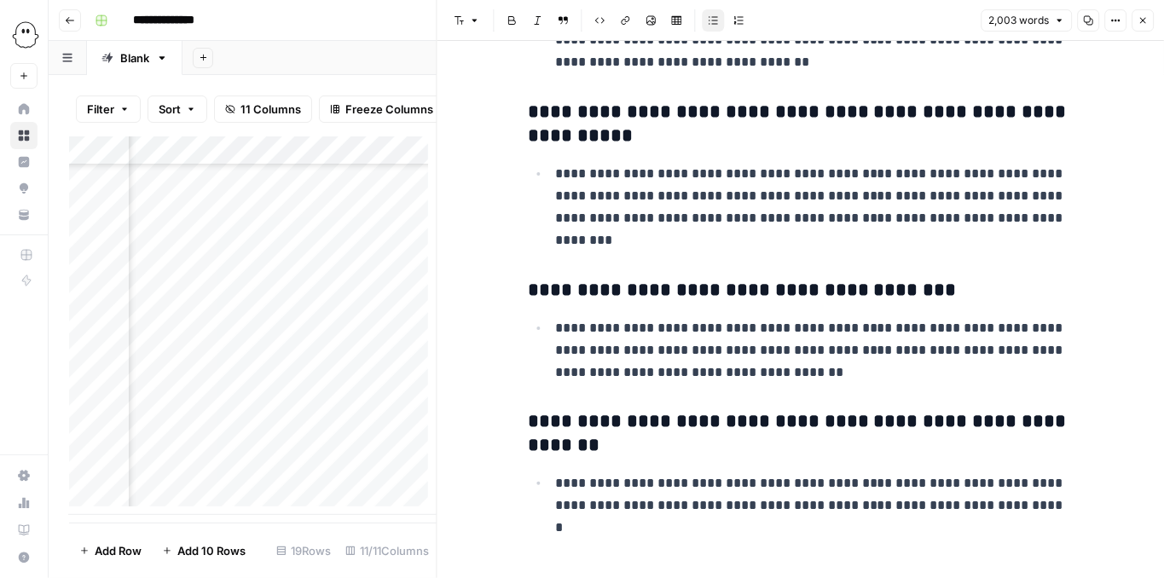
scroll to position [9054, 0]
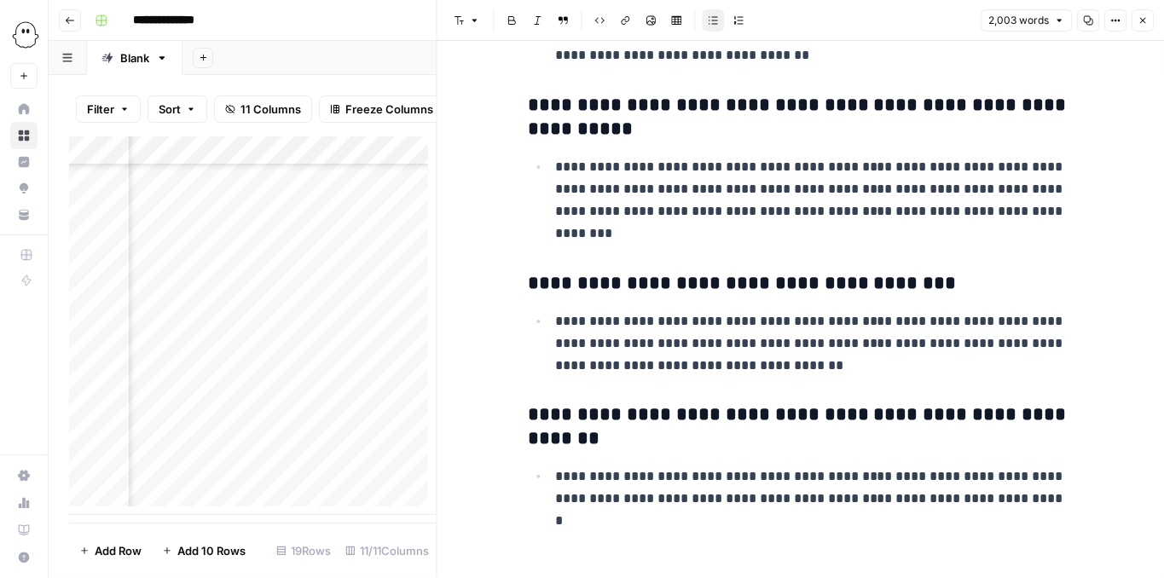
click at [1153, 19] on button "Close" at bounding box center [1142, 20] width 22 height 22
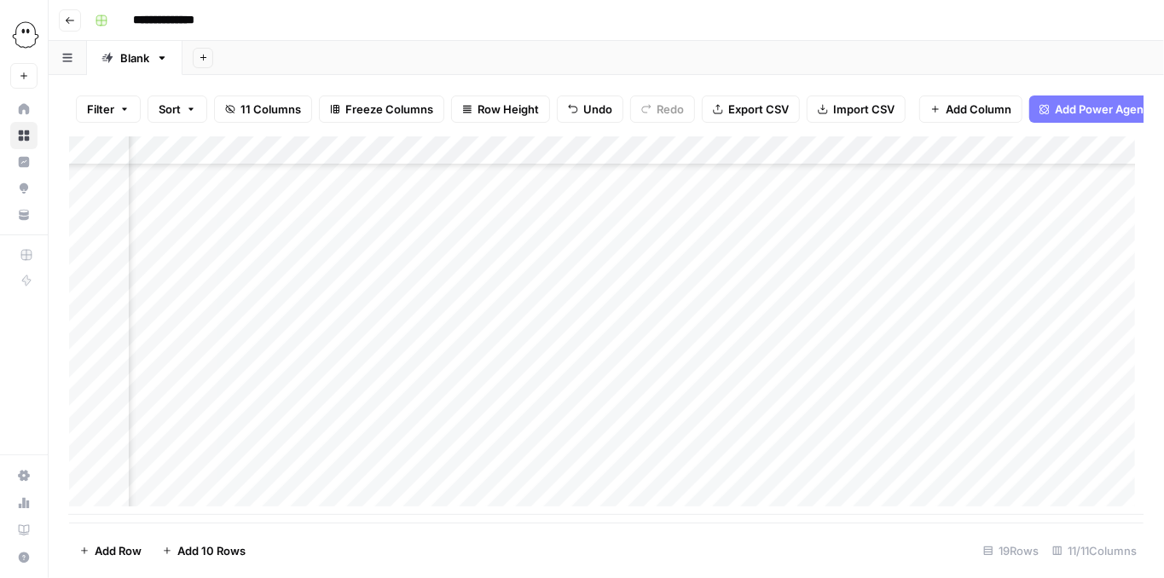
click at [1028, 471] on div "Add Column" at bounding box center [606, 325] width 1074 height 379
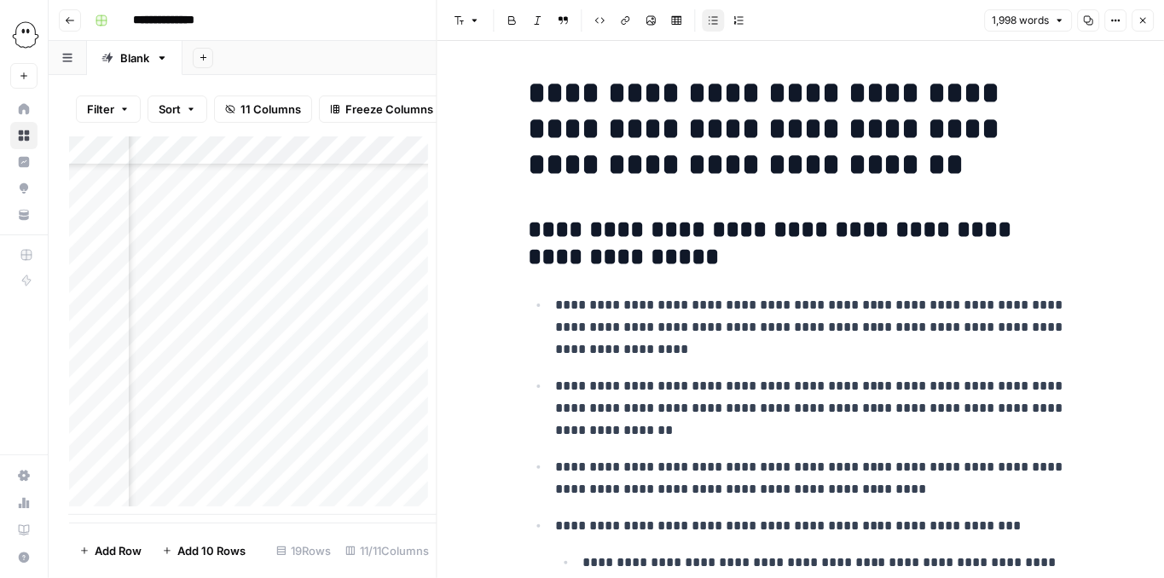
click at [1140, 24] on icon "button" at bounding box center [1142, 20] width 10 height 10
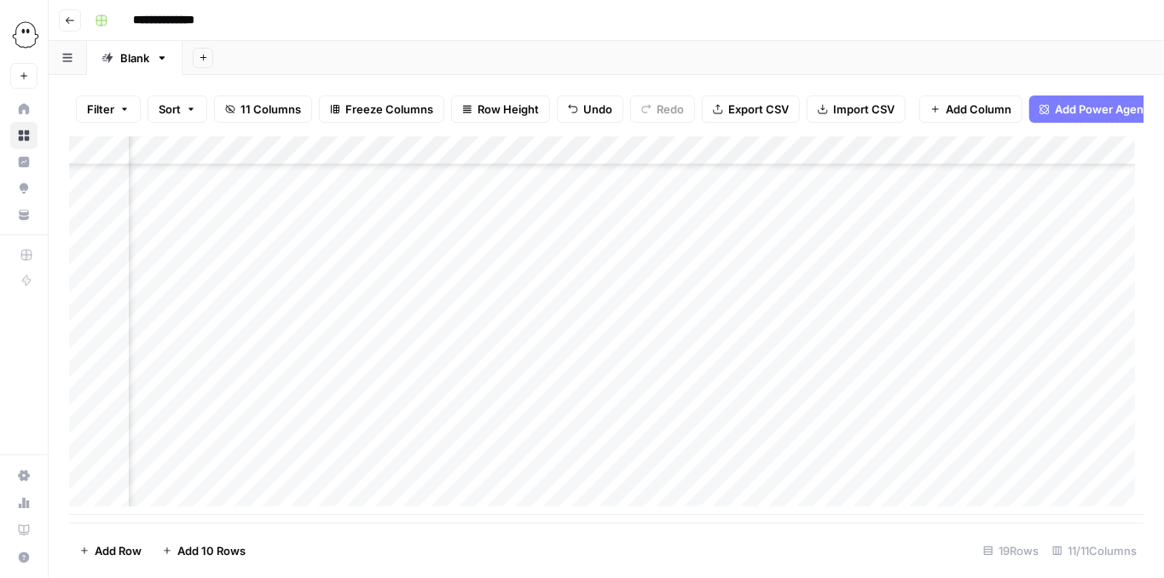
scroll to position [237, 544]
click at [604, 471] on div "Add Column" at bounding box center [606, 325] width 1074 height 379
click at [1055, 471] on div "Add Column" at bounding box center [606, 325] width 1074 height 379
click at [1061, 471] on div "Add Column" at bounding box center [606, 325] width 1074 height 379
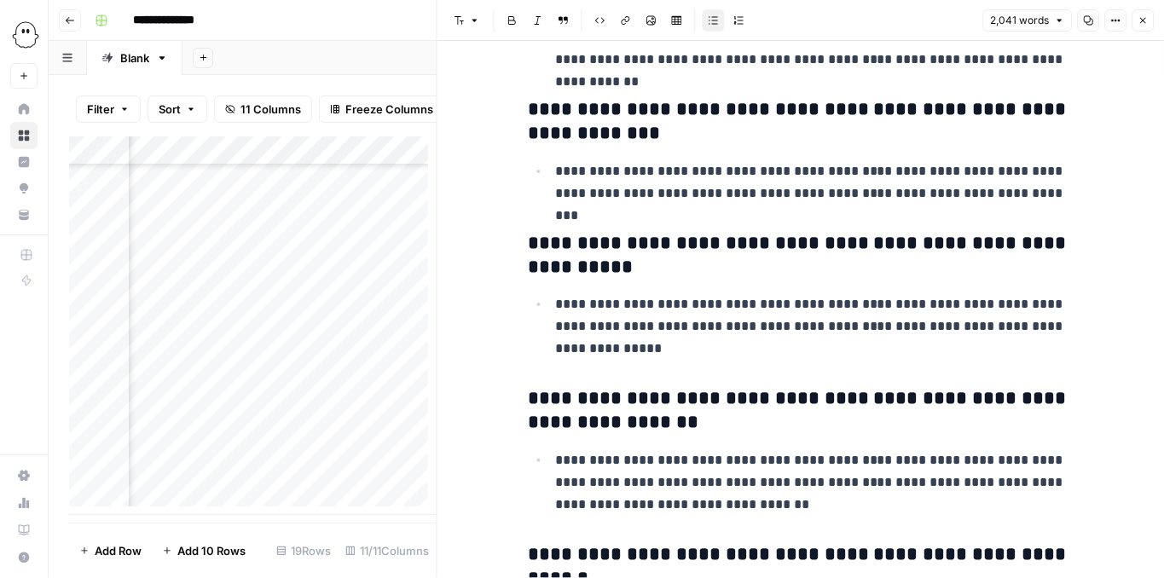
scroll to position [9062, 0]
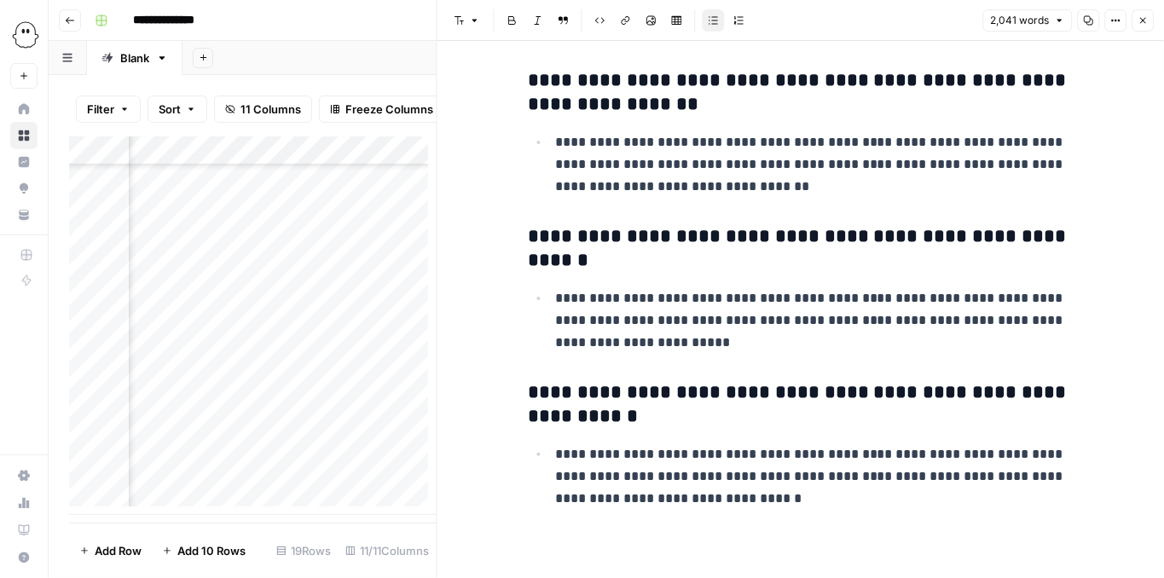
click at [1141, 25] on icon "button" at bounding box center [1142, 20] width 10 height 10
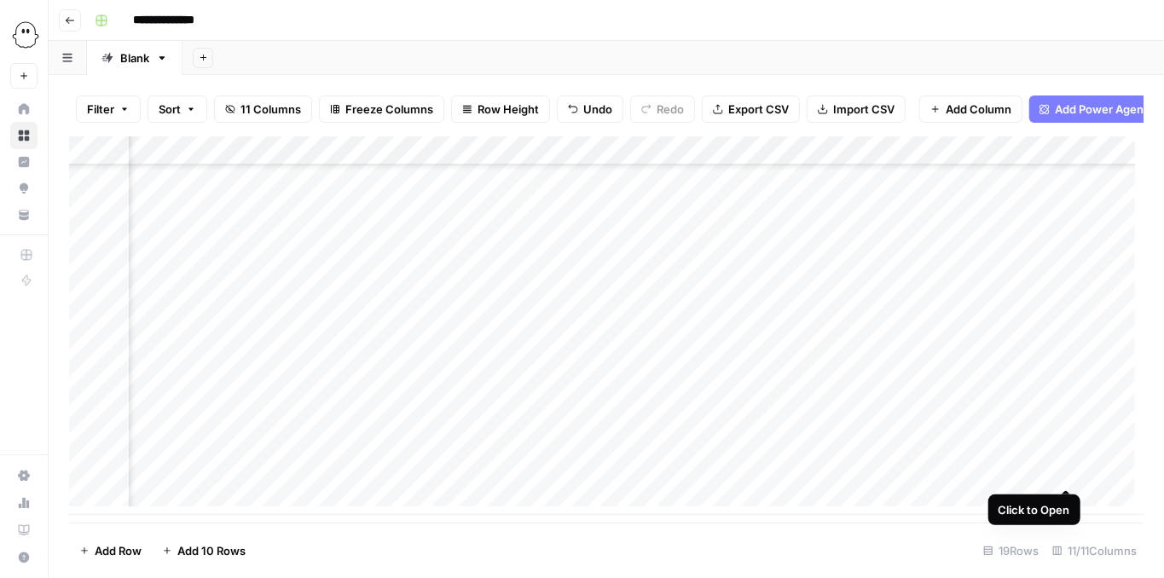
click at [1068, 472] on div "Add Column" at bounding box center [606, 325] width 1074 height 379
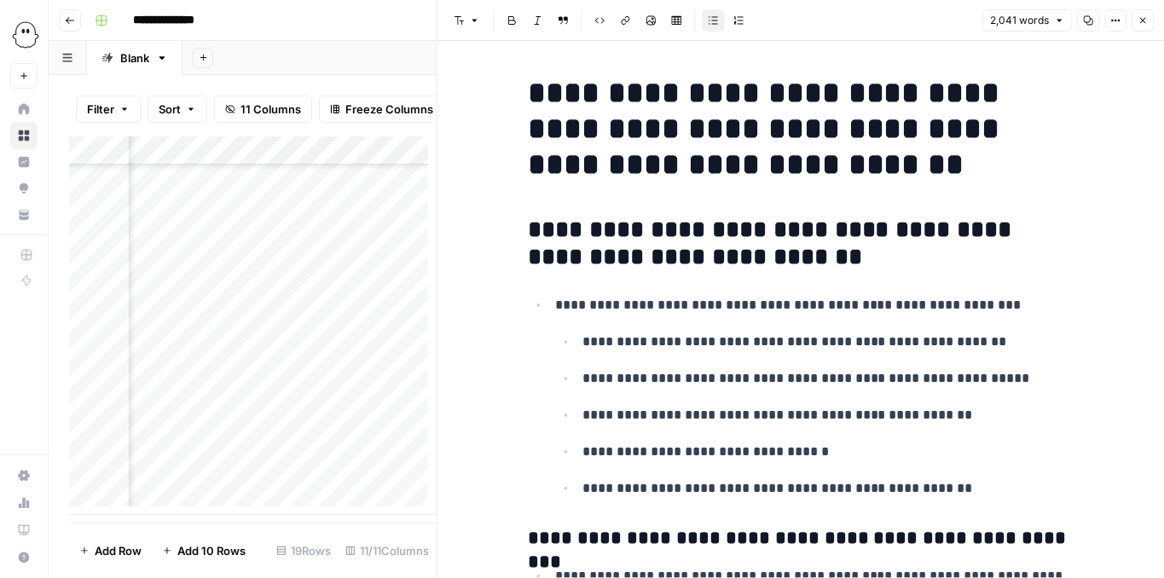
click at [1137, 15] on icon "button" at bounding box center [1142, 20] width 10 height 10
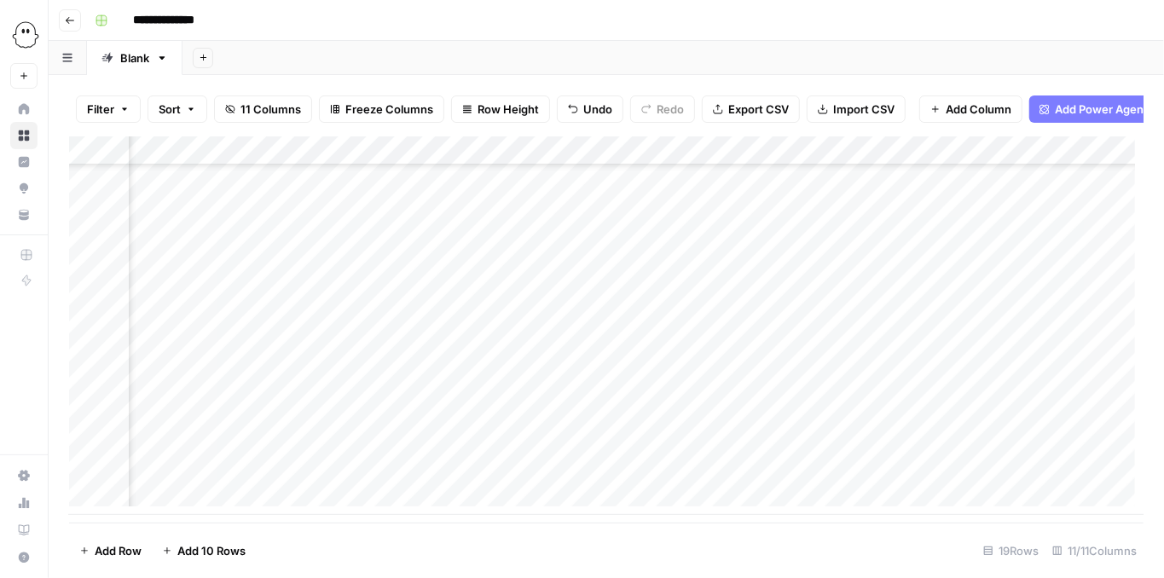
scroll to position [237, 0]
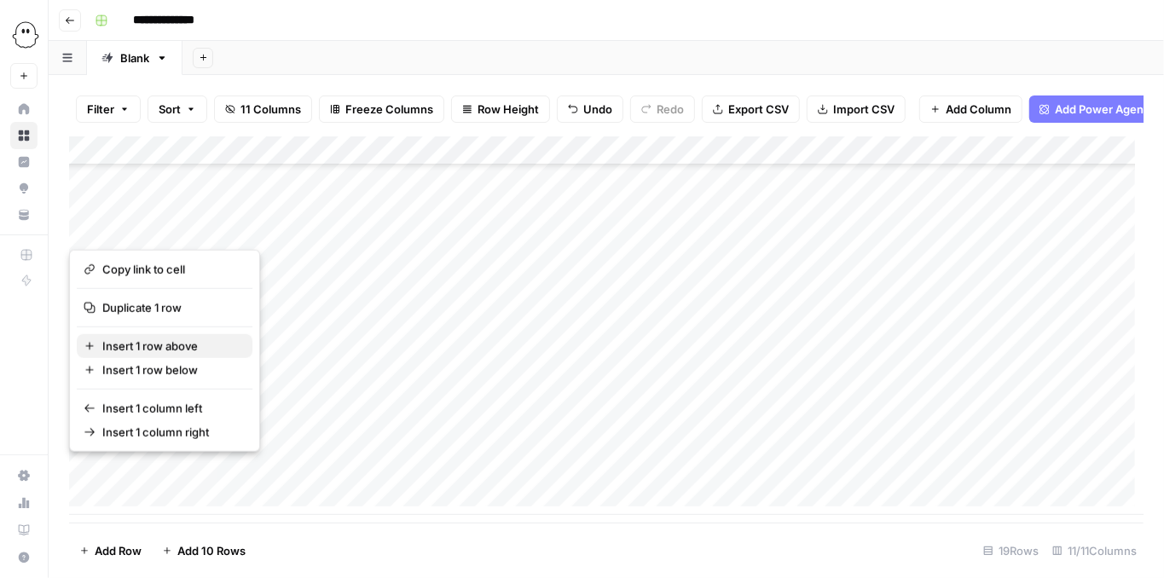
click at [140, 347] on span "Insert 1 row above" at bounding box center [170, 346] width 136 height 17
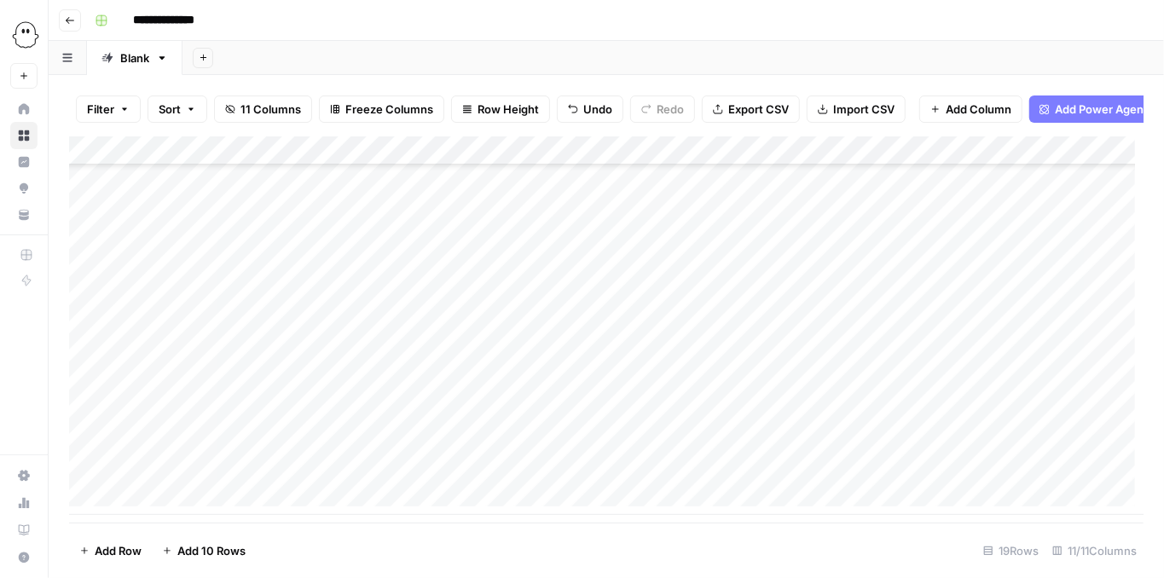
scroll to position [266, 0]
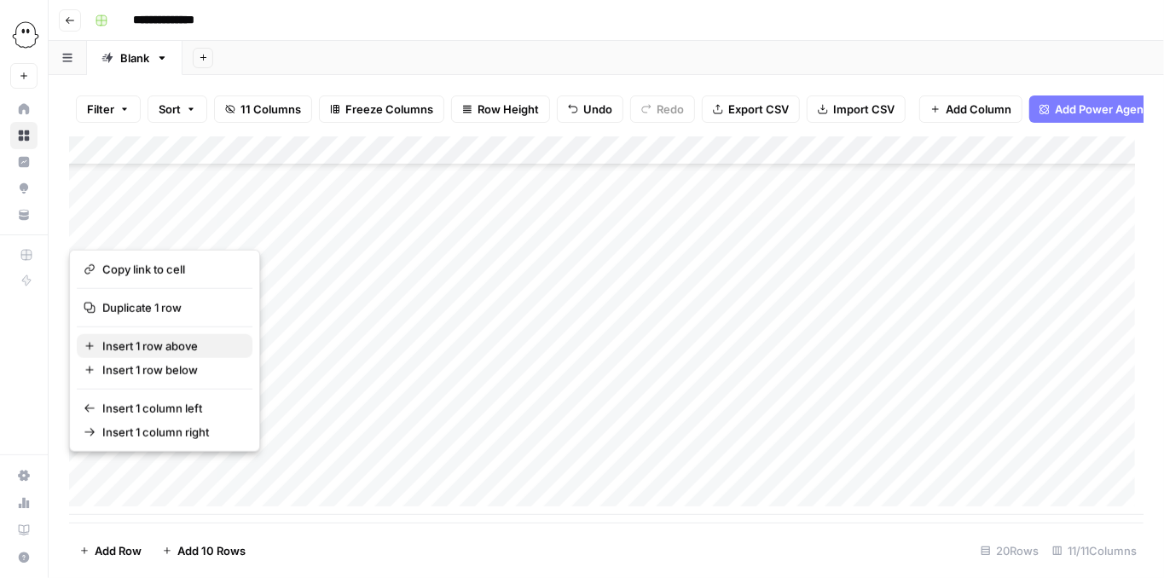
click at [147, 344] on span "Insert 1 row above" at bounding box center [170, 346] width 136 height 17
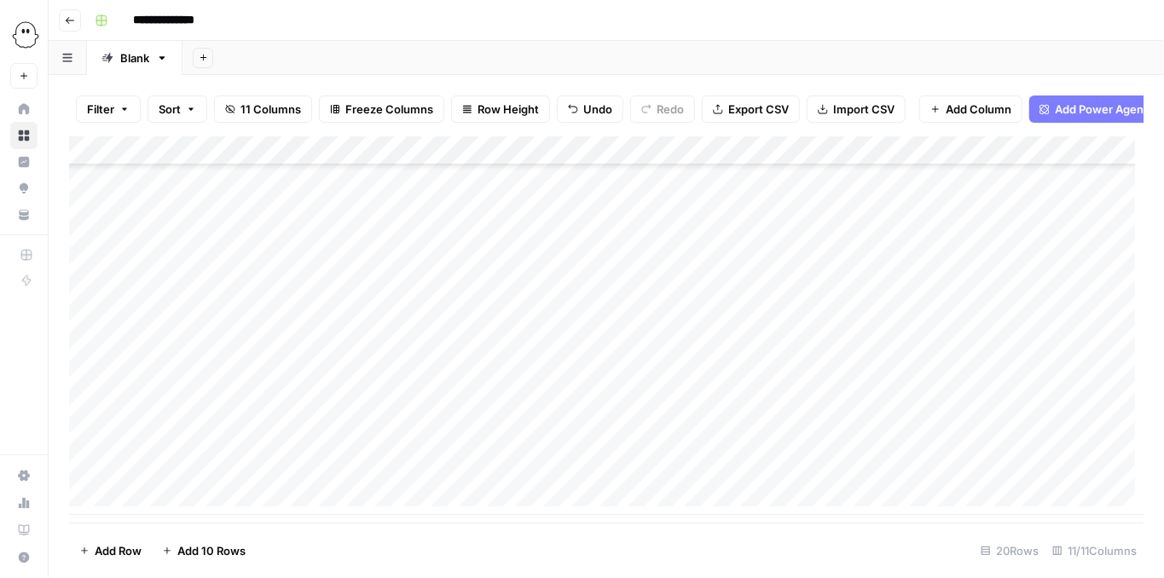
scroll to position [295, 0]
click at [216, 442] on div "Add Column" at bounding box center [606, 325] width 1074 height 379
type textarea "********"
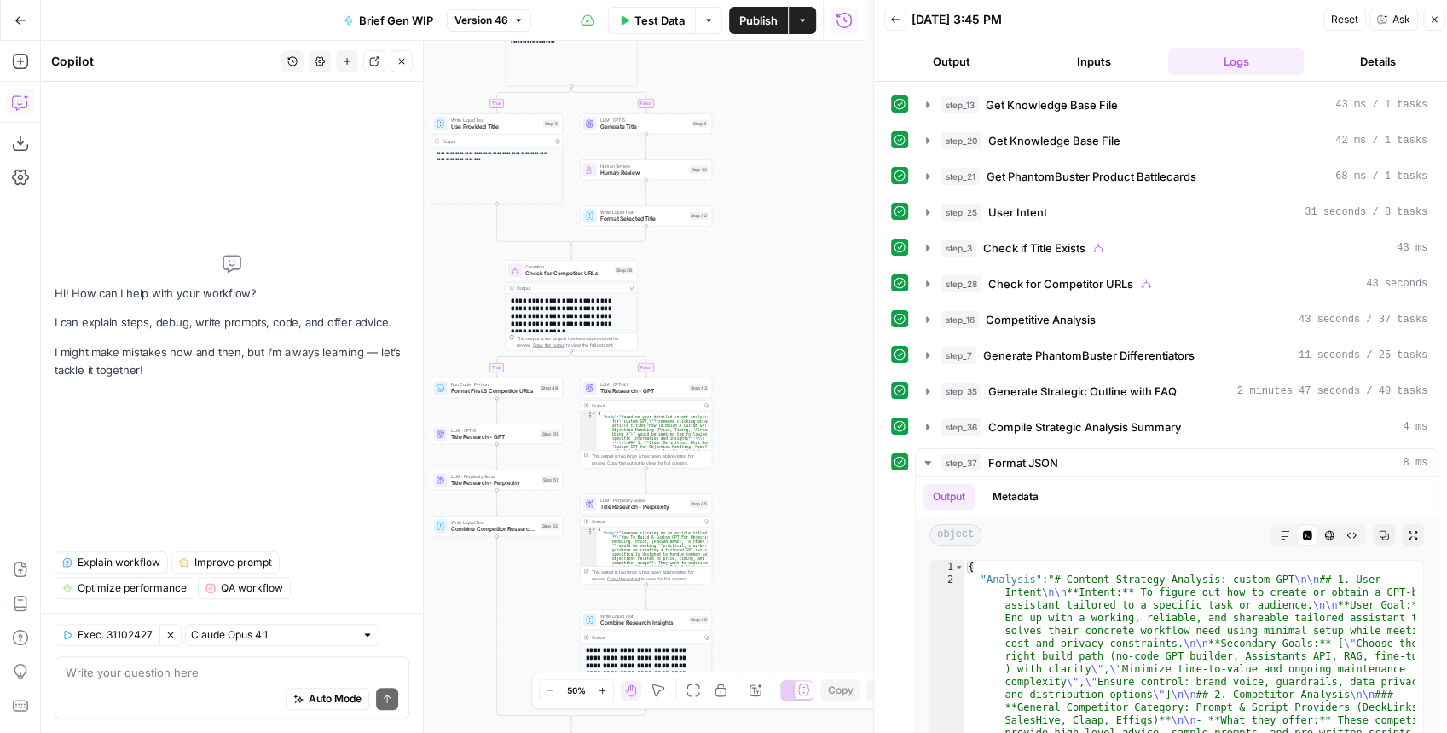
click at [161, 684] on div "Auto Mode Send" at bounding box center [232, 700] width 332 height 38
type textarea "we received the feedback that there were too many h3x"
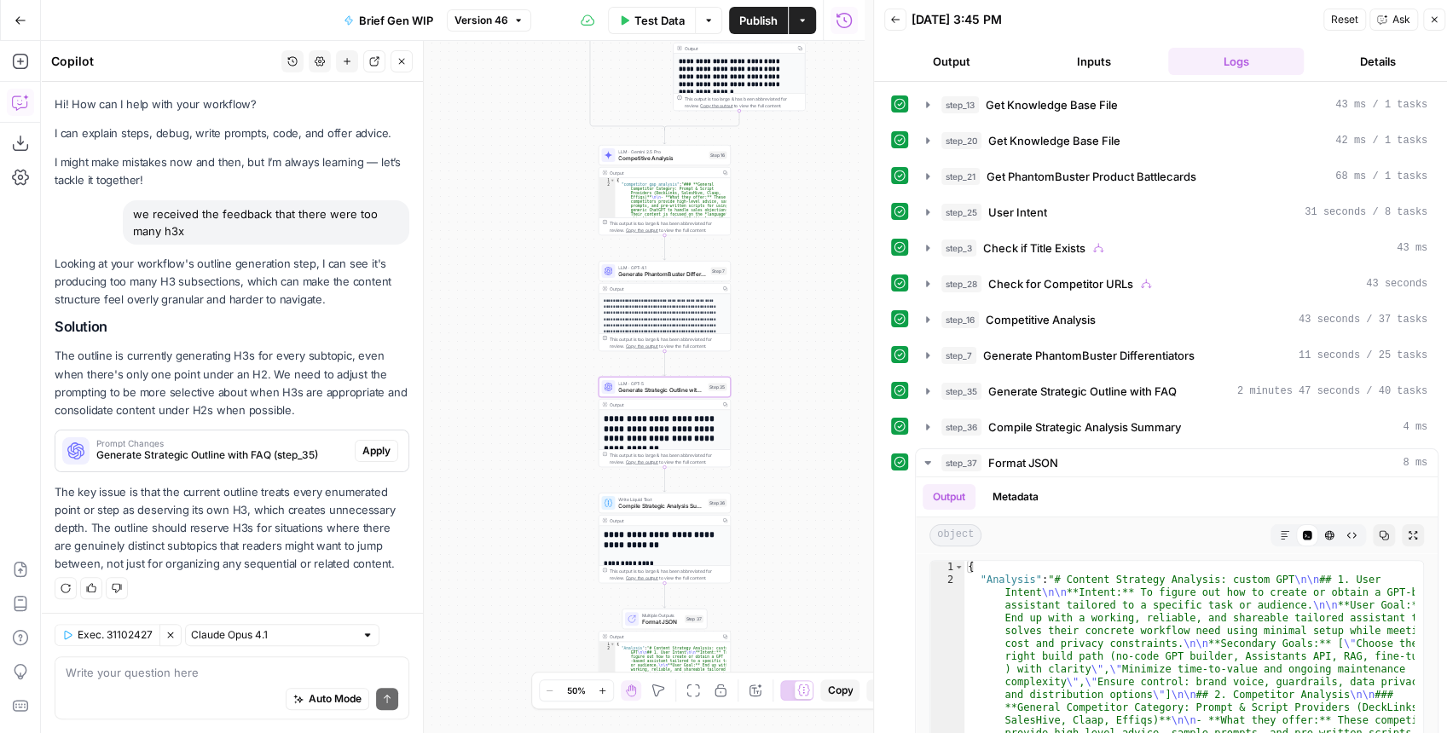
click at [389, 444] on span "Apply" at bounding box center [376, 450] width 28 height 15
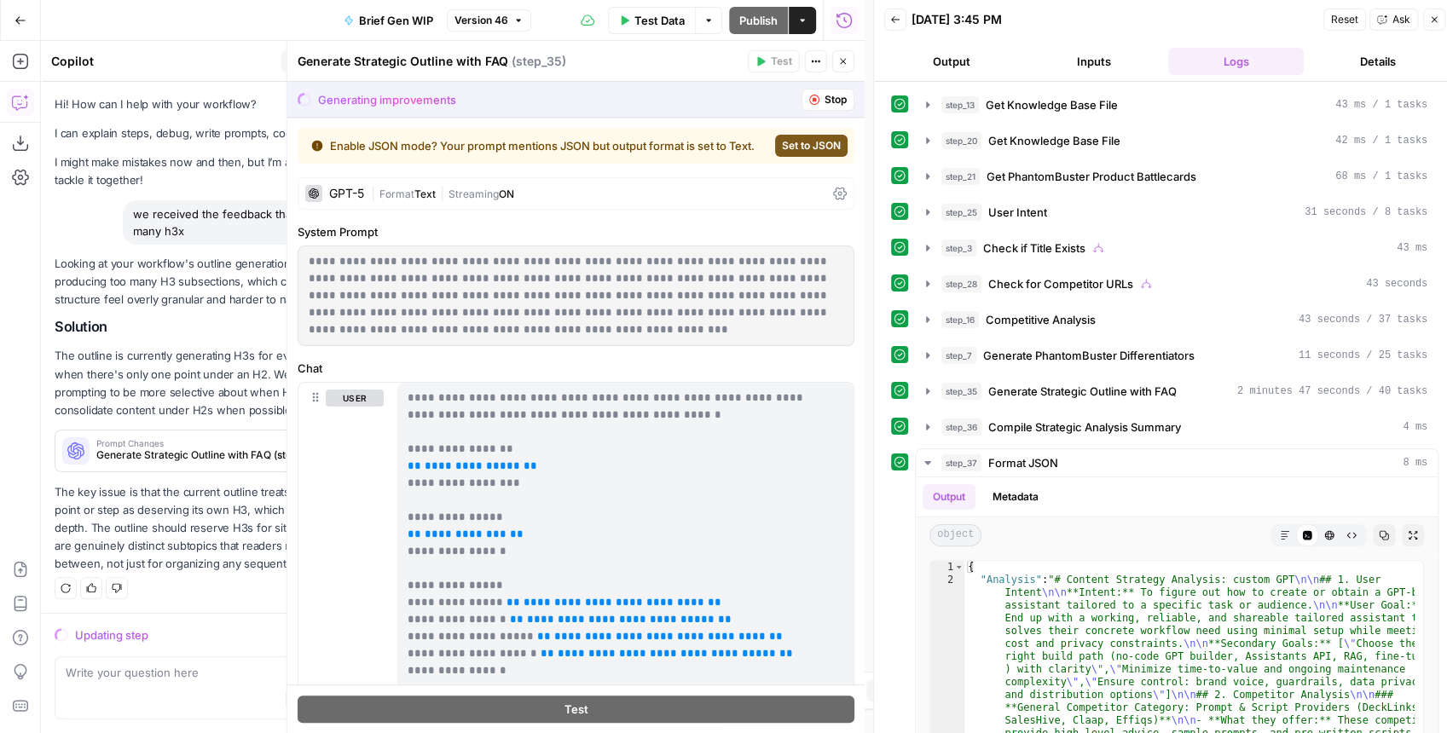
click at [677, 269] on p "**********" at bounding box center [572, 295] width 527 height 85
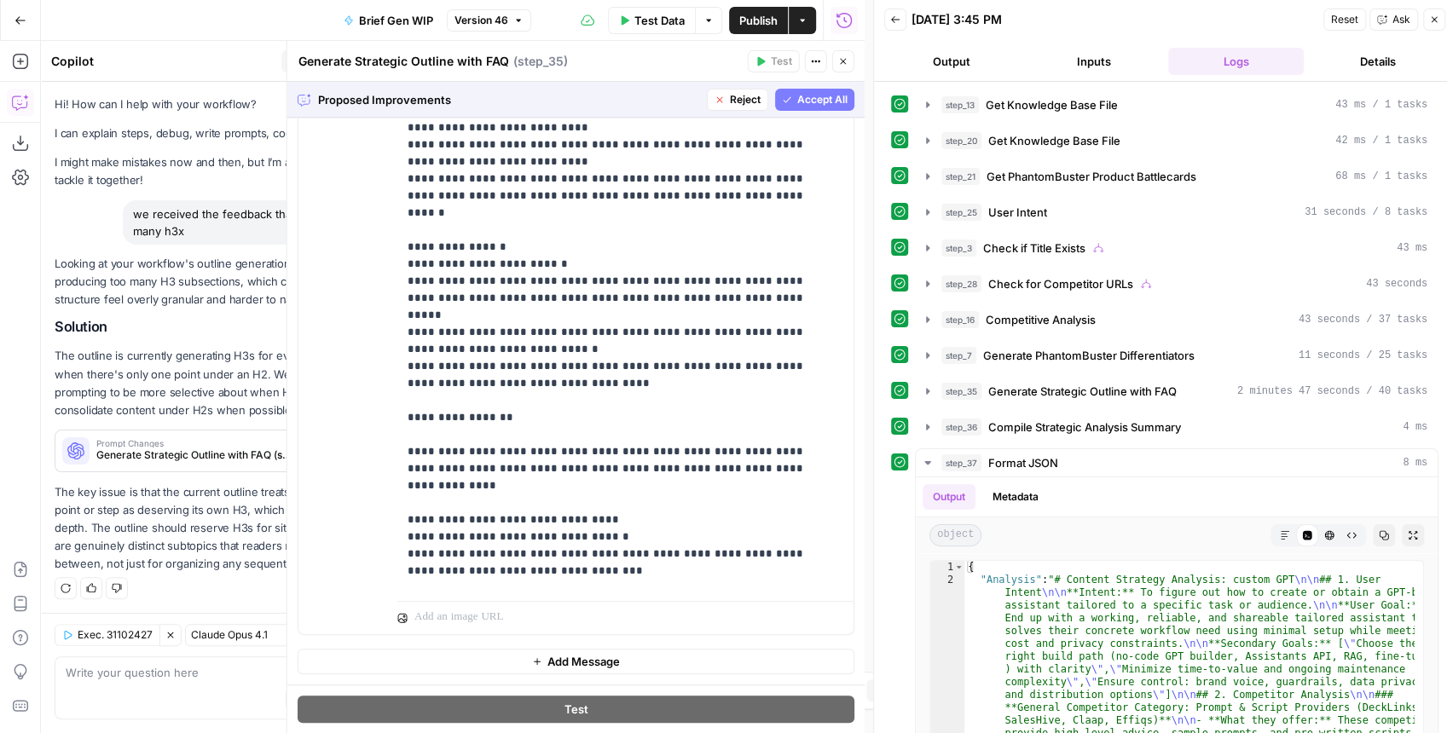
scroll to position [2416, 0]
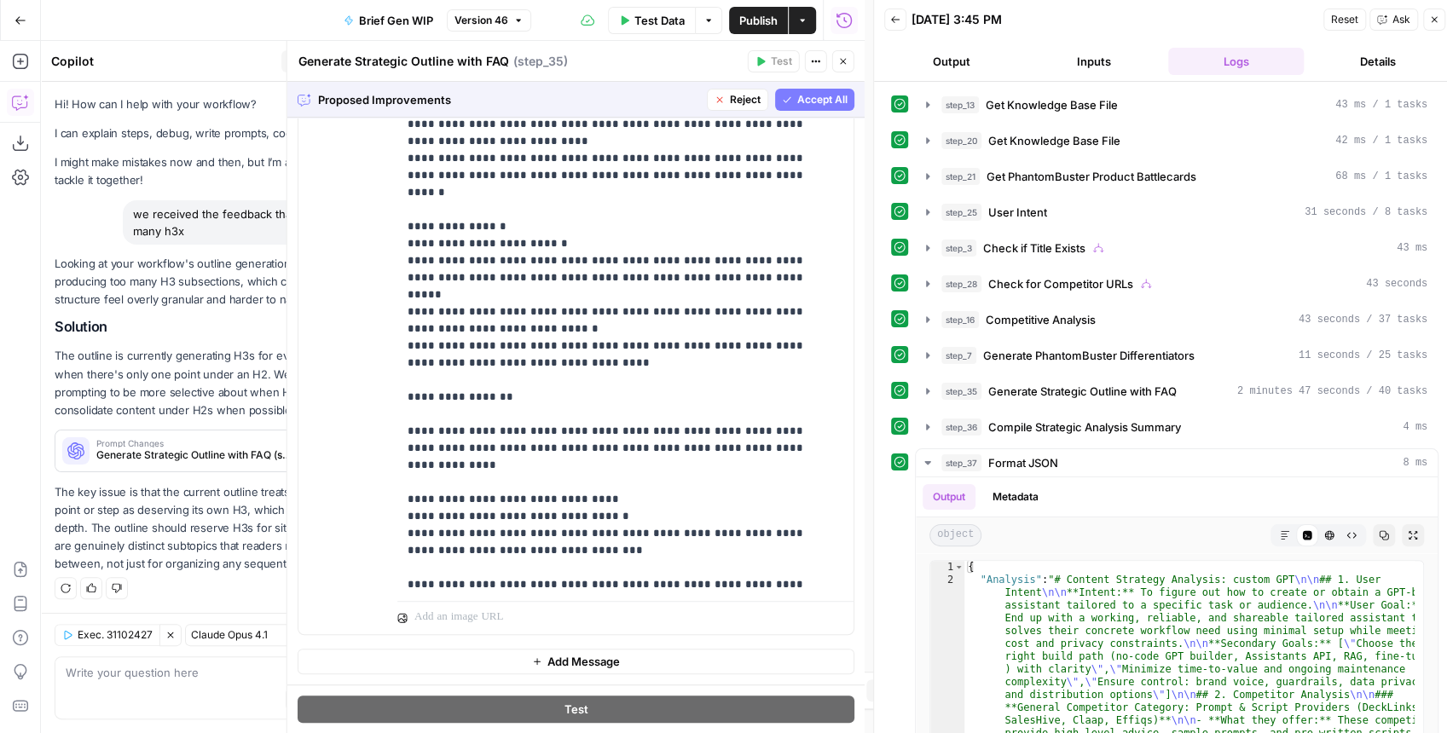
click at [797, 106] on span "Accept All" at bounding box center [822, 99] width 50 height 15
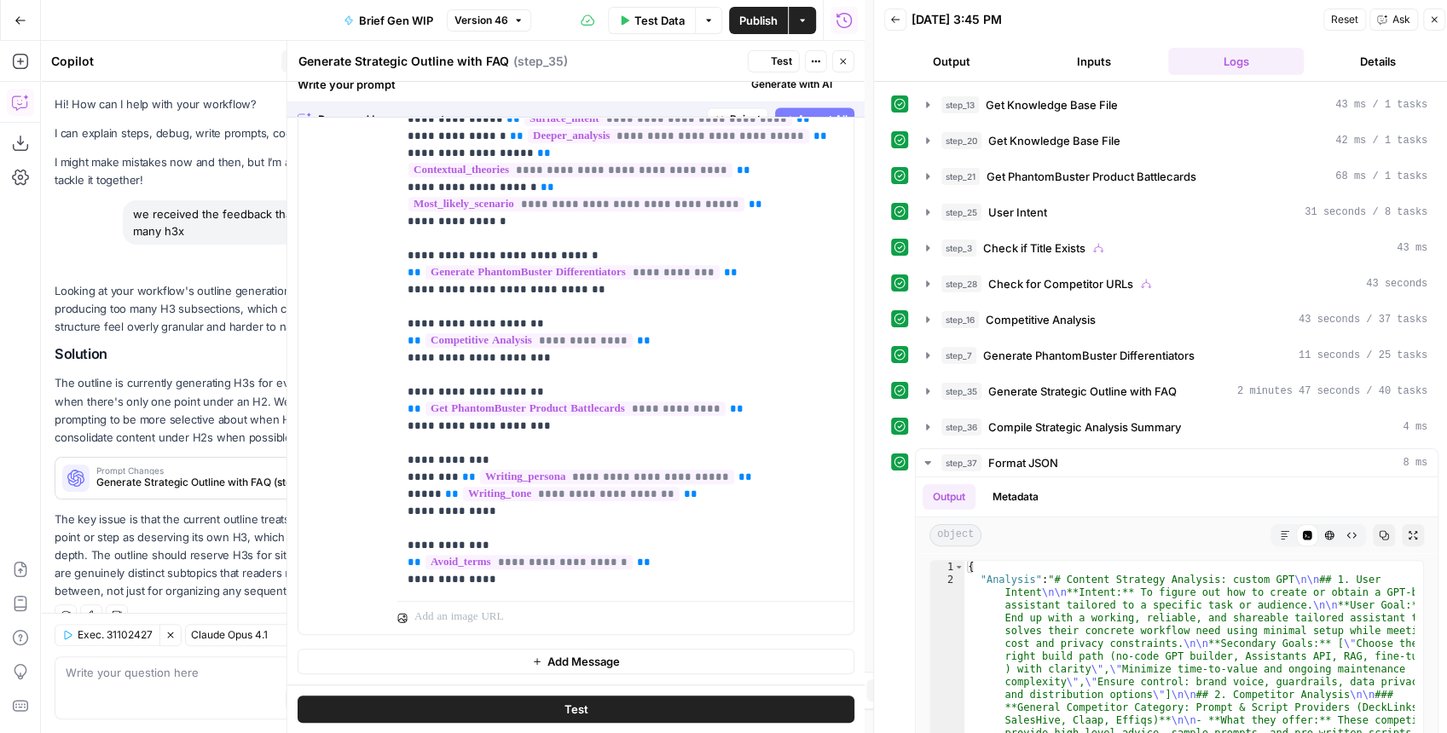
scroll to position [0, 0]
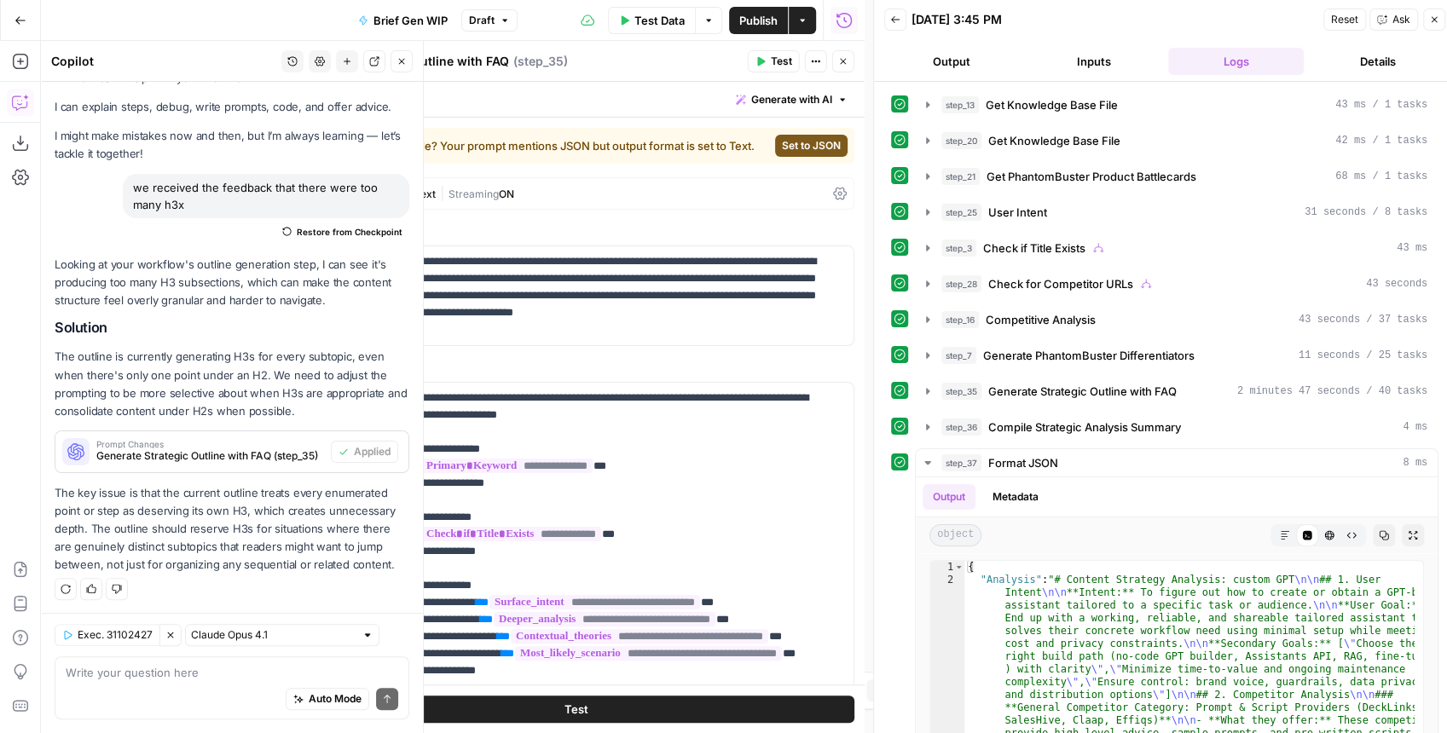
click at [762, 12] on span "Publish" at bounding box center [758, 20] width 38 height 17
